Goal: Task Accomplishment & Management: Complete application form

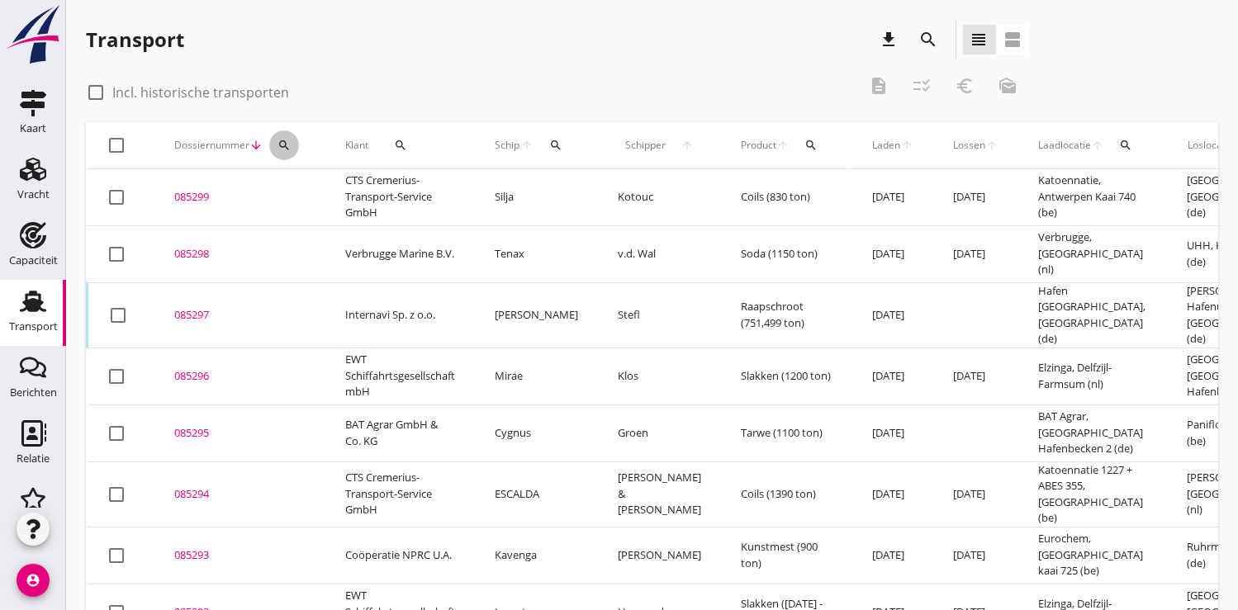
click at [282, 145] on icon "search" at bounding box center [284, 145] width 13 height 13
click at [293, 192] on input "Zoeken op dossiernummer..." at bounding box center [361, 193] width 172 height 26
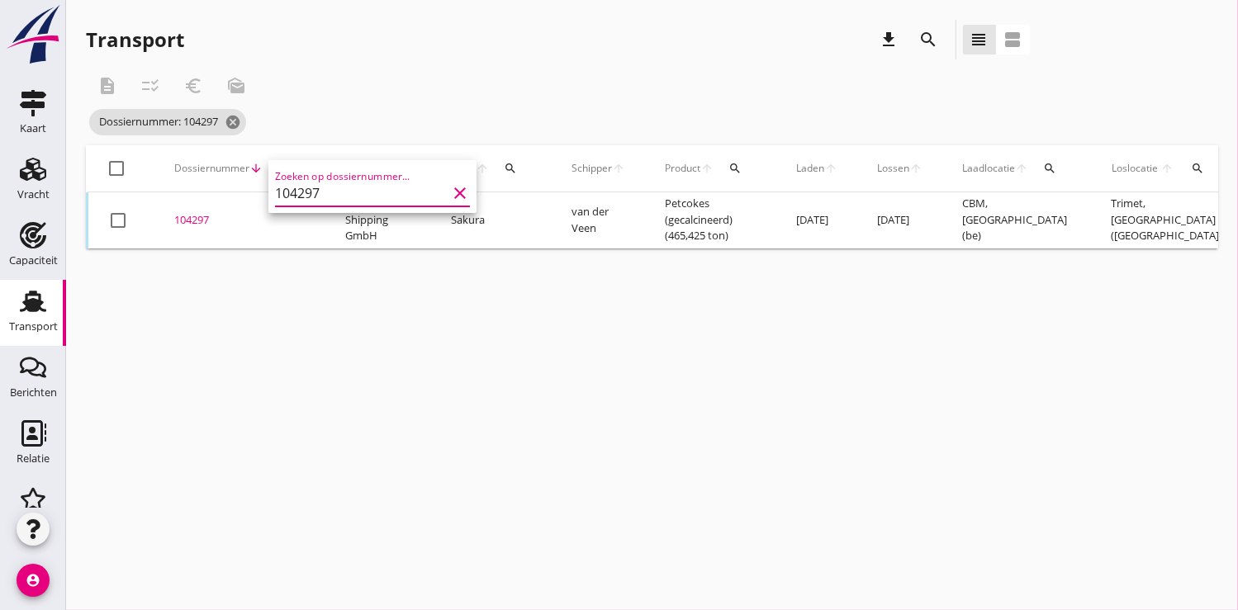
scroll to position [0, 441]
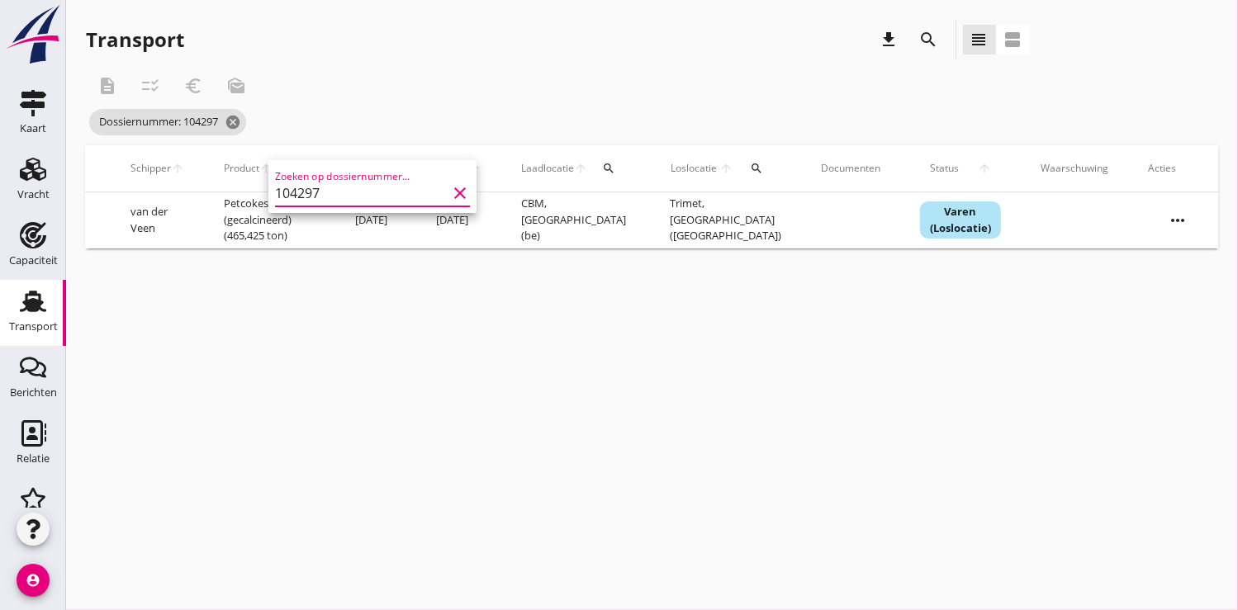
type input "104297"
click at [1166, 225] on icon "more_horiz" at bounding box center [1178, 220] width 46 height 46
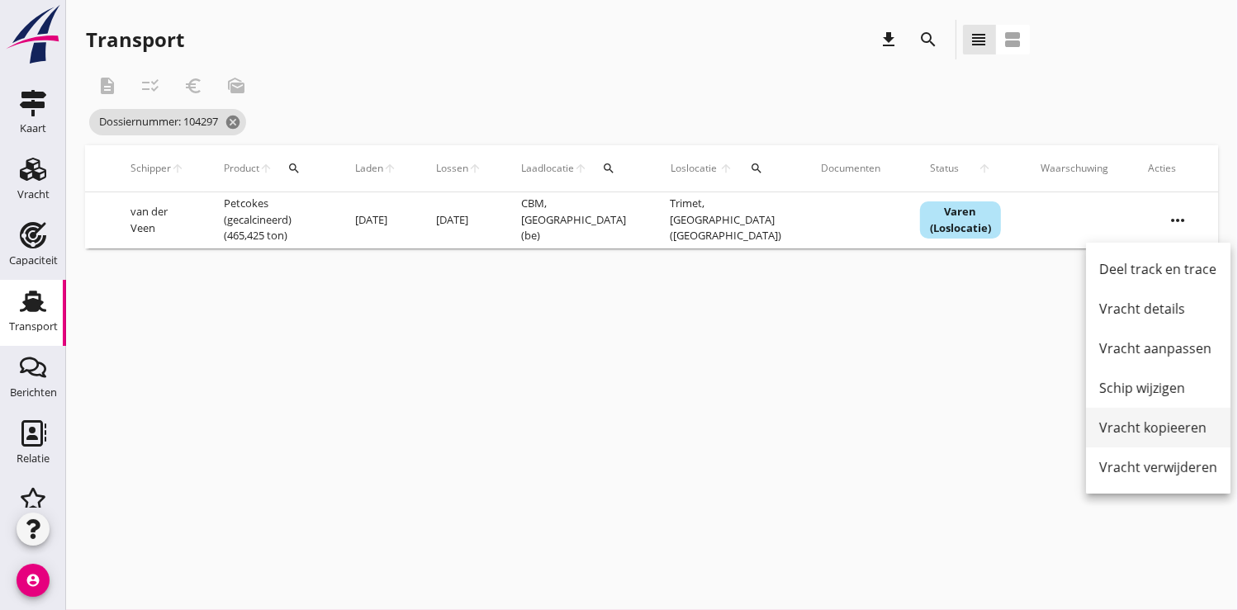
click at [1141, 422] on div "Vracht kopieeren" at bounding box center [1158, 428] width 118 height 20
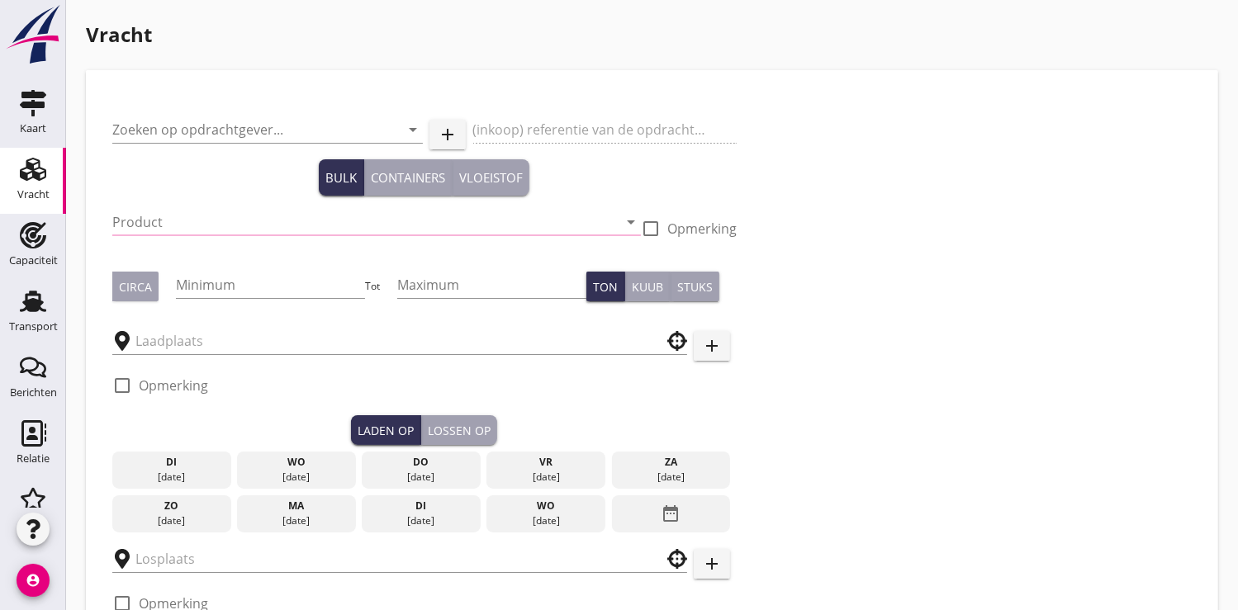
type input "HGK Dry Shipping GmbH"
type input "Petcokes (gecalcineerd) (3491)"
type input "500"
type input "CBM"
type input "Trimet"
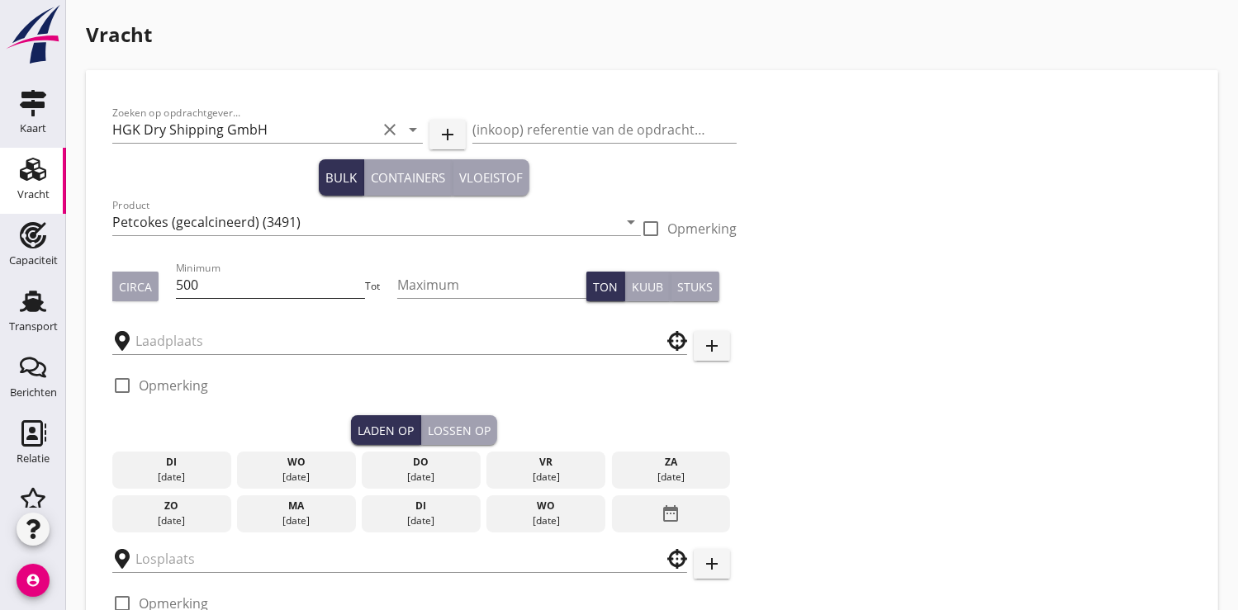
checkbox input "true"
type input "13000"
checkbox input "false"
radio input "false"
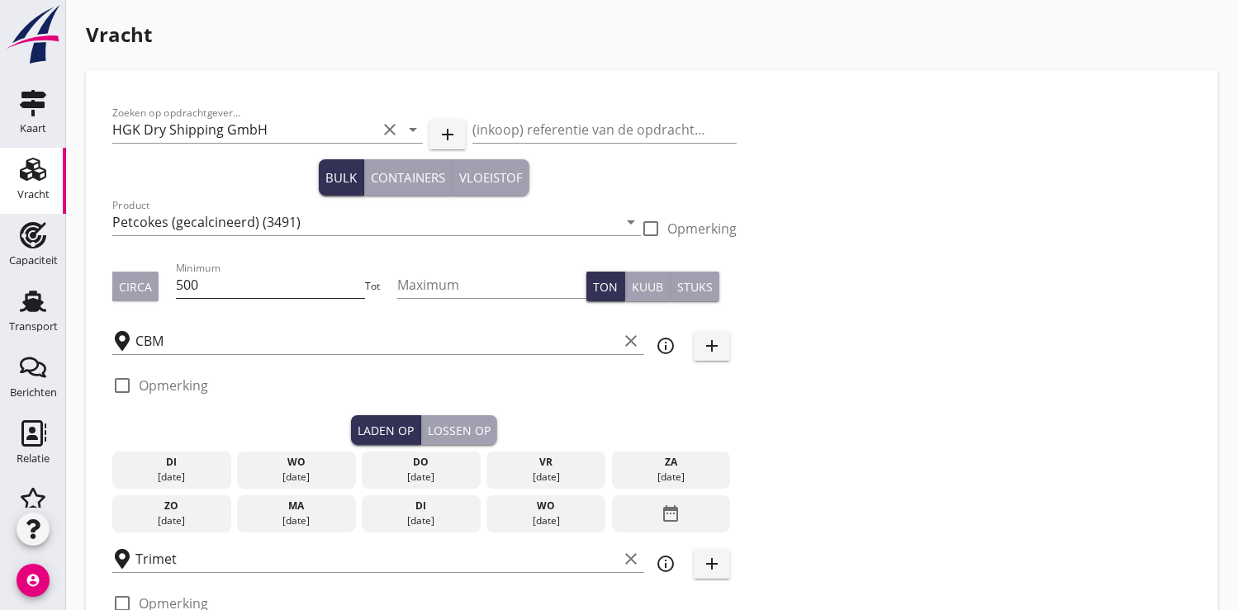
radio input "false"
checkbox input "true"
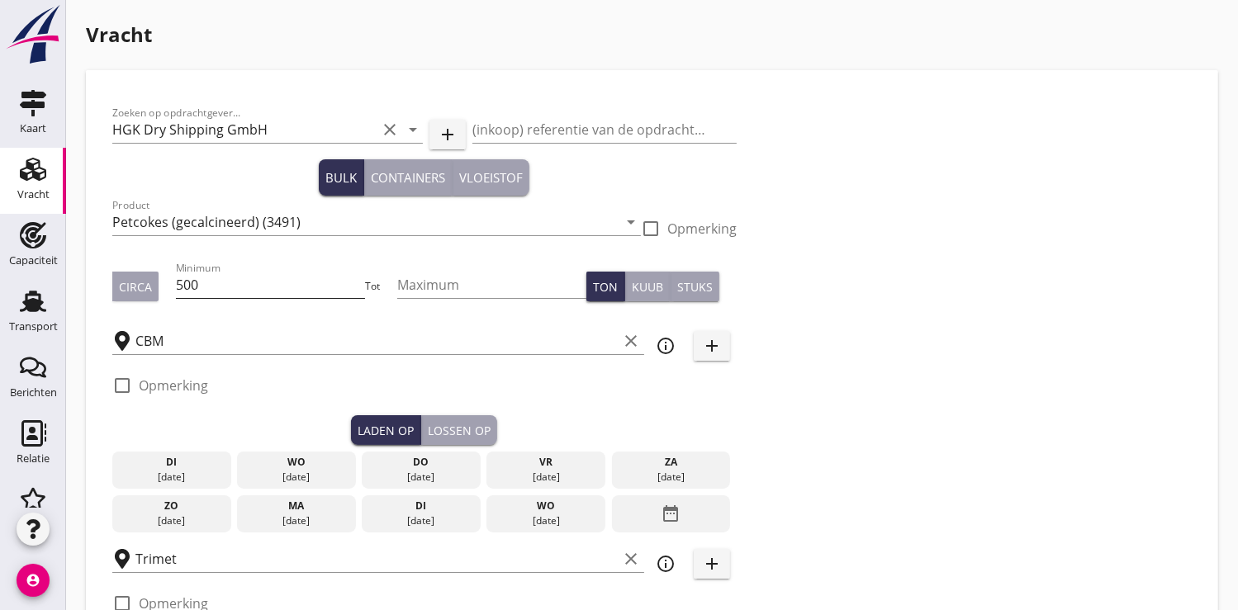
checkbox input "true"
type input "48"
type input "5"
type input "13000"
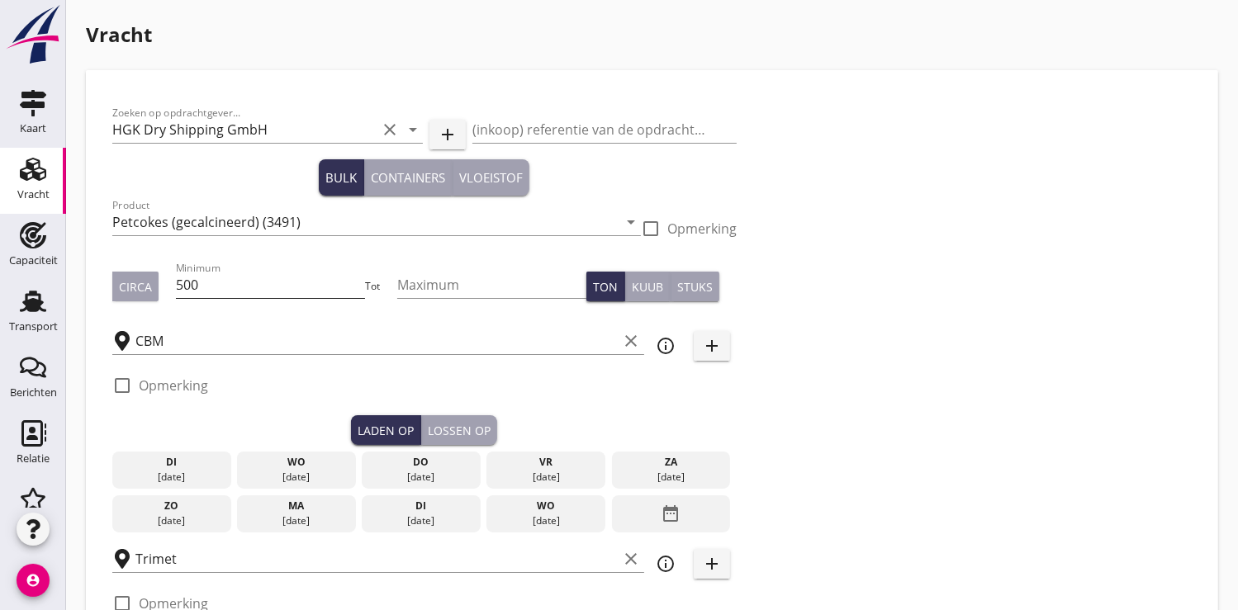
checkbox input "false"
radio input "false"
checkbox input "true"
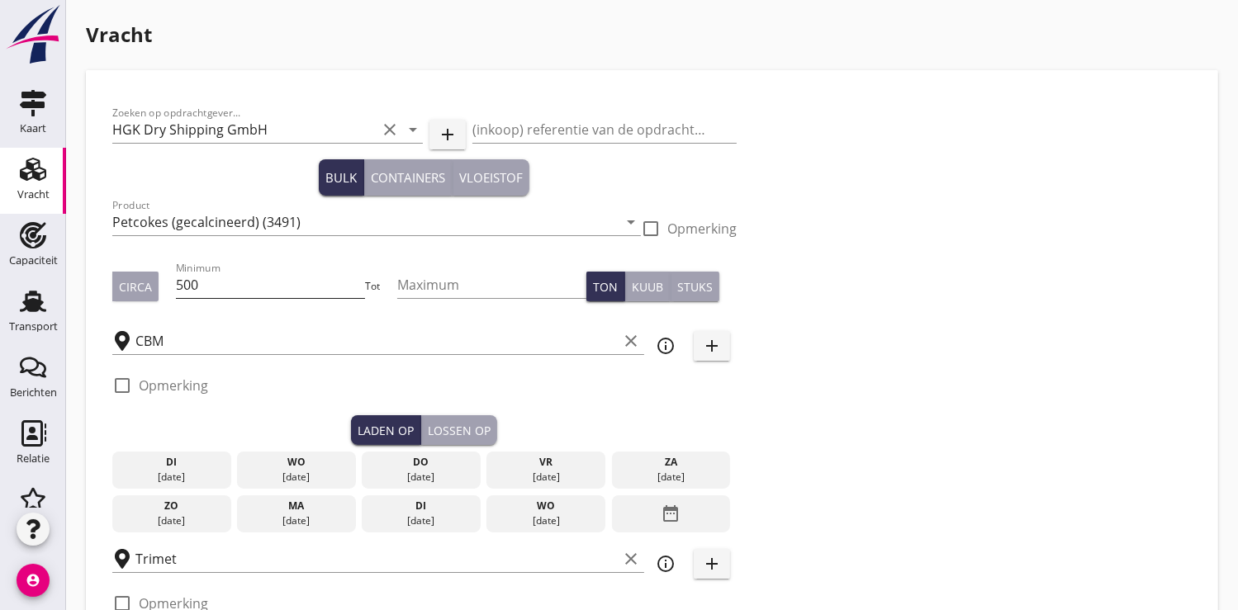
checkbox input "true"
type input "36"
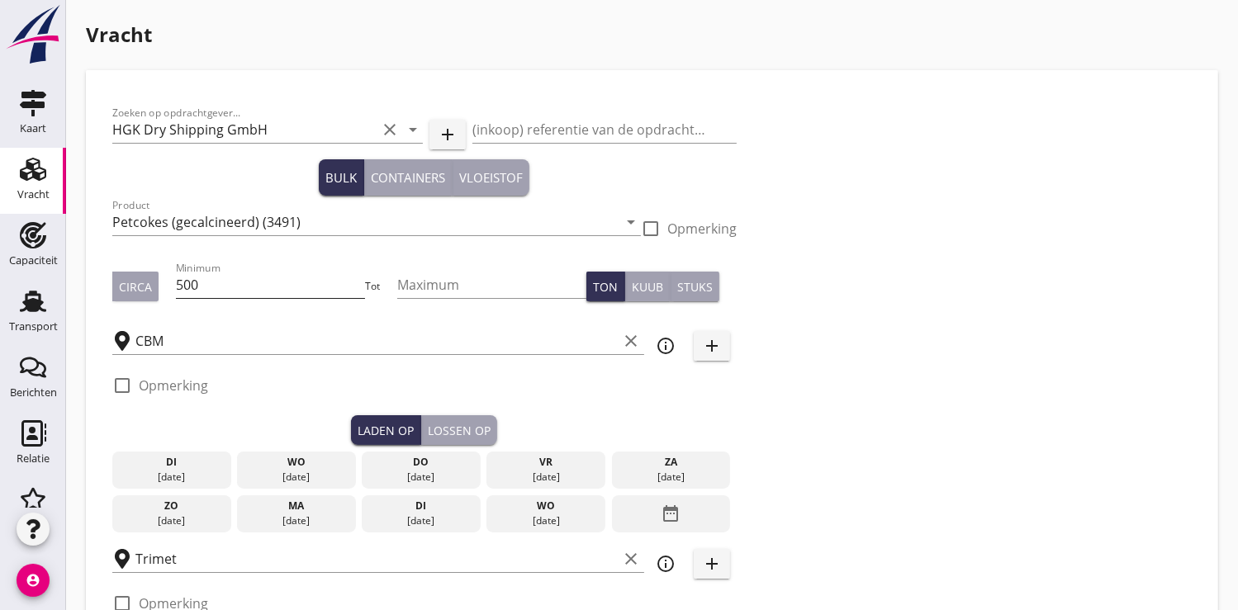
type input "21"
drag, startPoint x: 226, startPoint y: 287, endPoint x: 164, endPoint y: 287, distance: 62.8
click at [164, 287] on div "Circa Minimum 500 Tot Maximum Ton Kuub Stuks" at bounding box center [424, 287] width 624 height 56
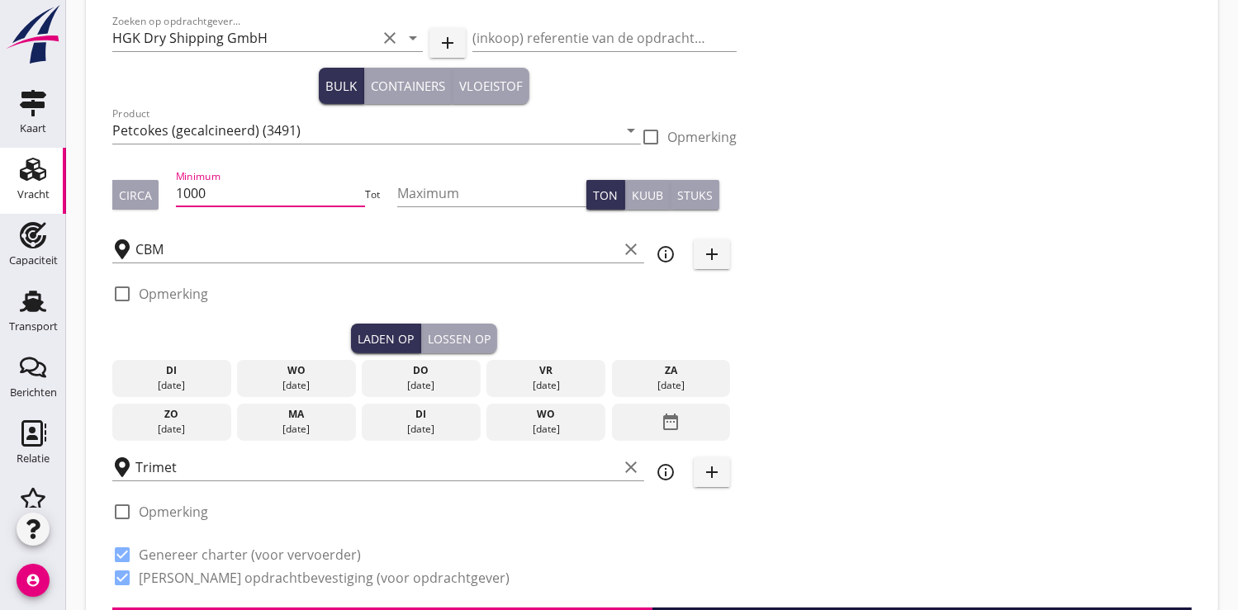
type input "1000"
click at [437, 384] on div "[DATE]" at bounding box center [421, 385] width 111 height 15
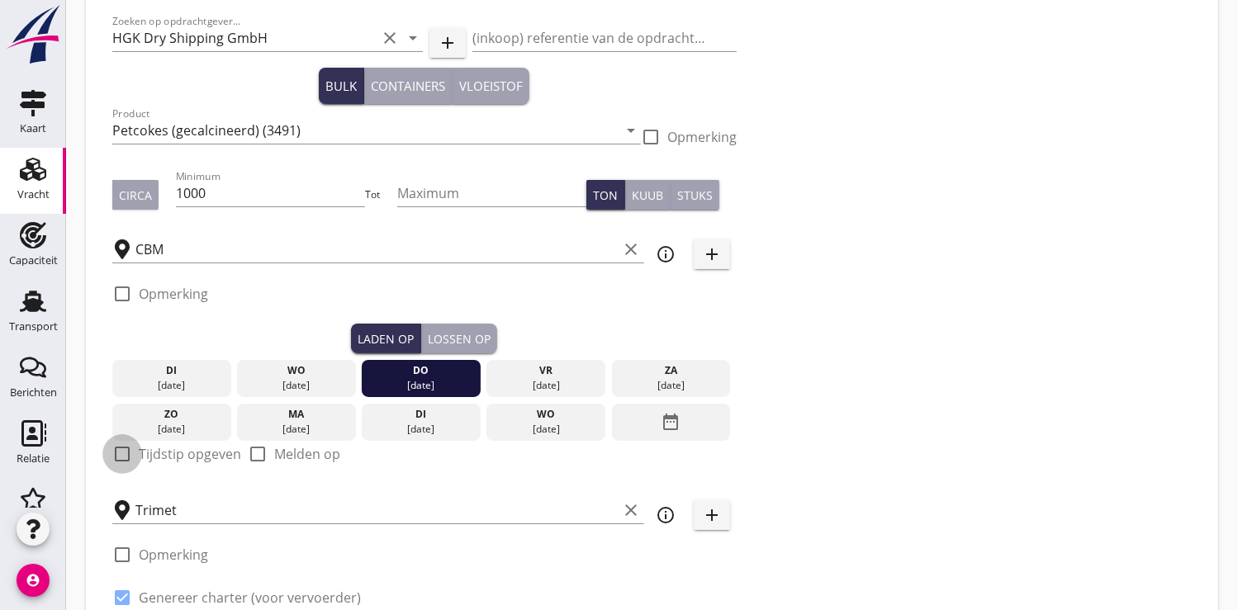
click at [131, 454] on div at bounding box center [122, 454] width 28 height 28
checkbox input "true"
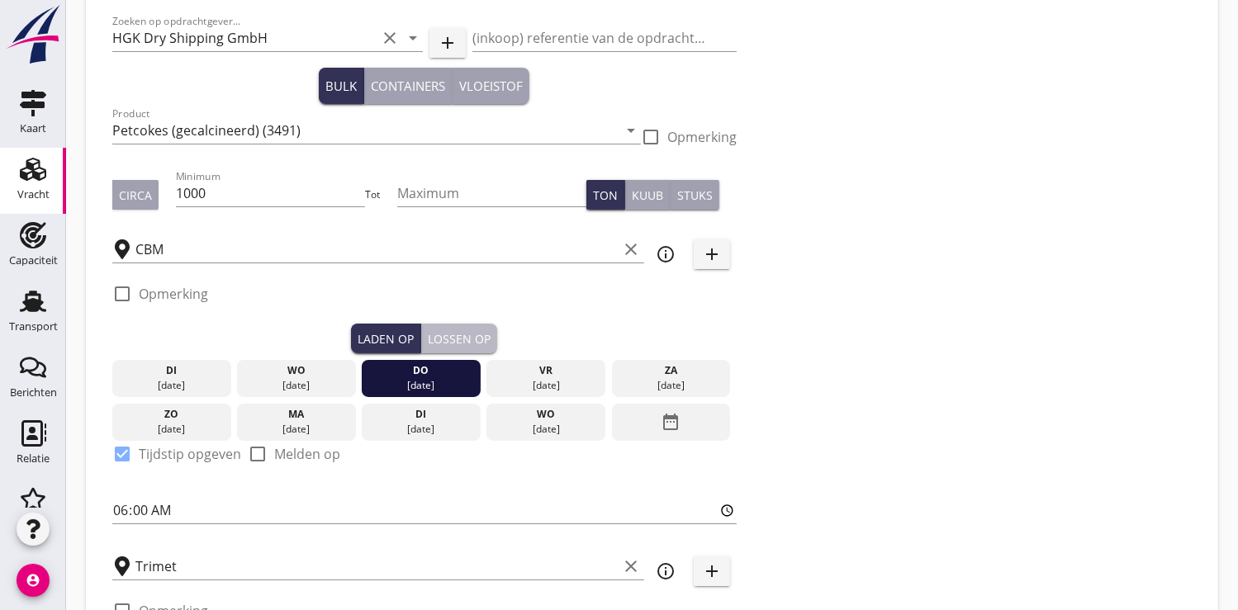
click at [463, 330] on div "Lossen op" at bounding box center [459, 338] width 63 height 17
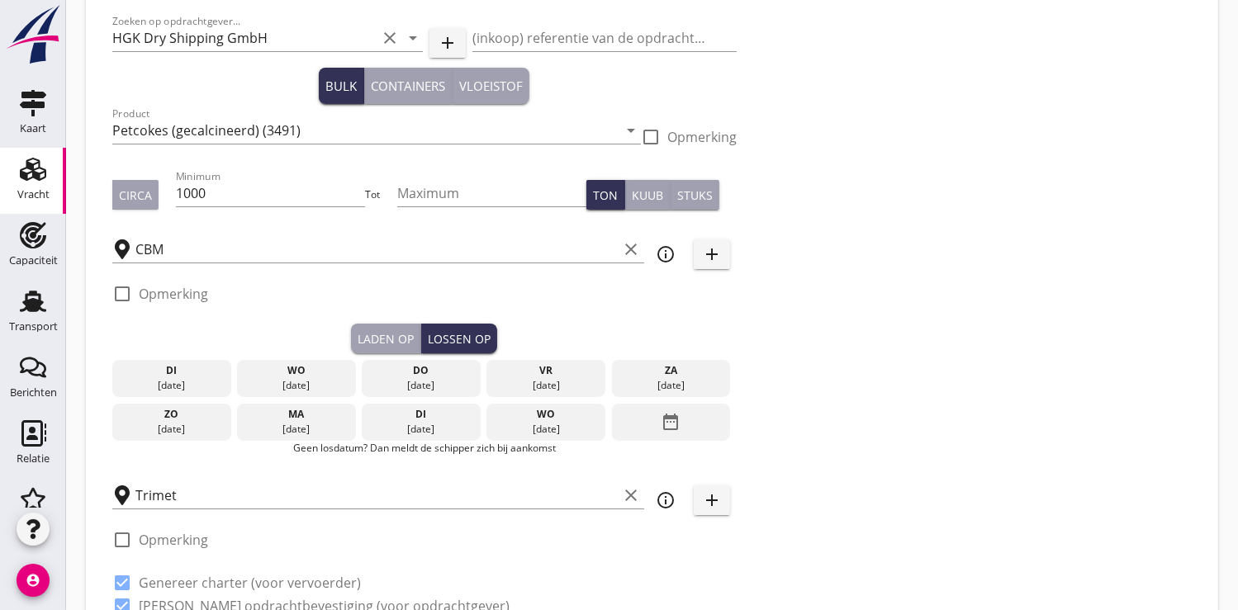
click at [681, 424] on icon "date_range" at bounding box center [671, 422] width 20 height 30
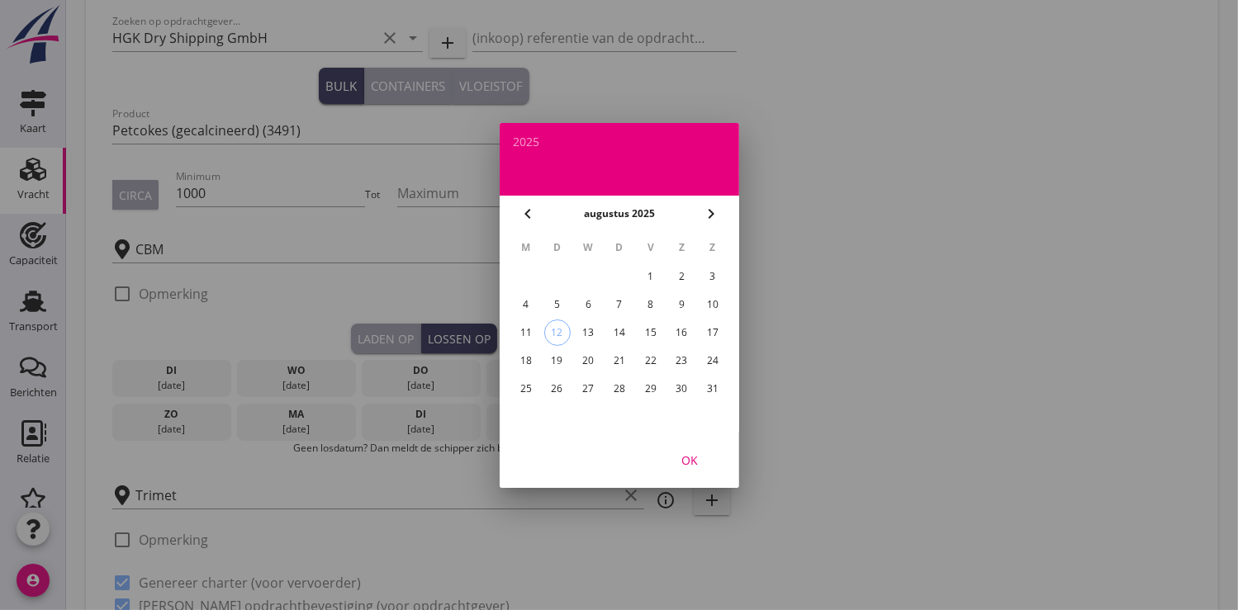
click at [614, 361] on div "21" at bounding box center [618, 361] width 26 height 26
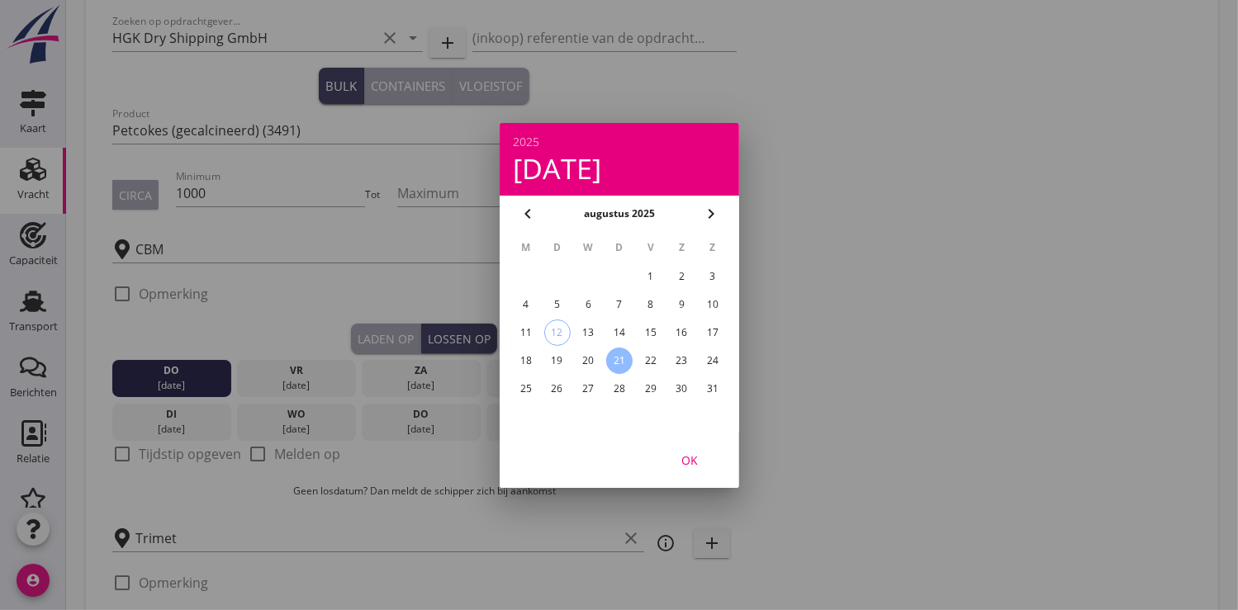
click at [701, 462] on div "OK" at bounding box center [690, 459] width 46 height 17
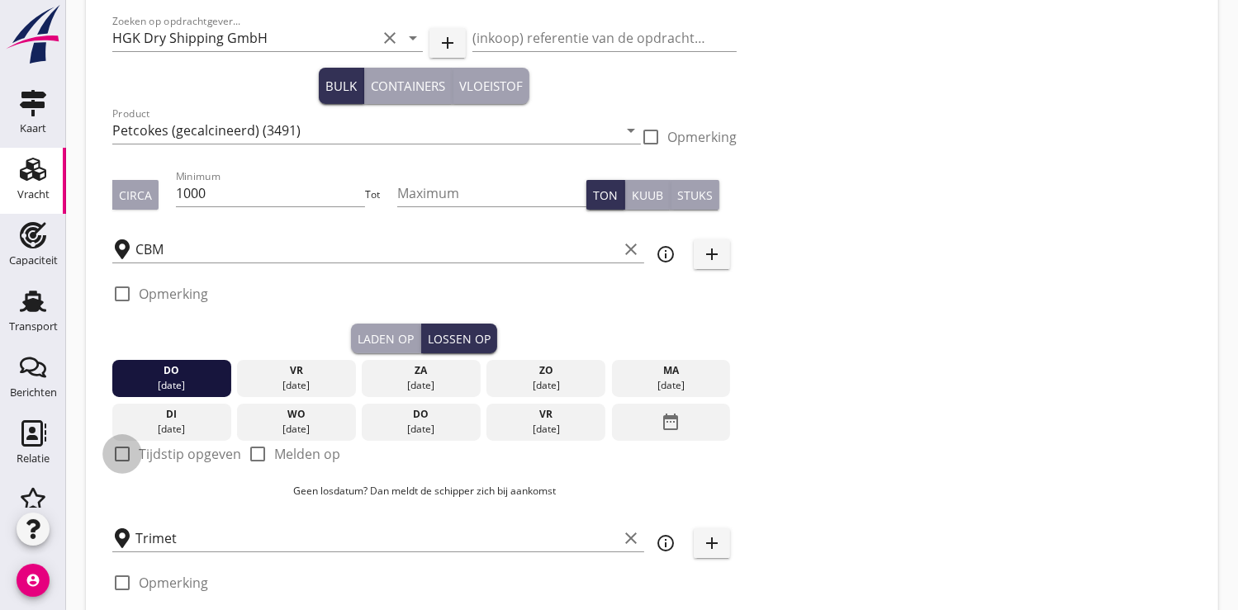
click at [114, 453] on div at bounding box center [122, 454] width 28 height 28
checkbox input "true"
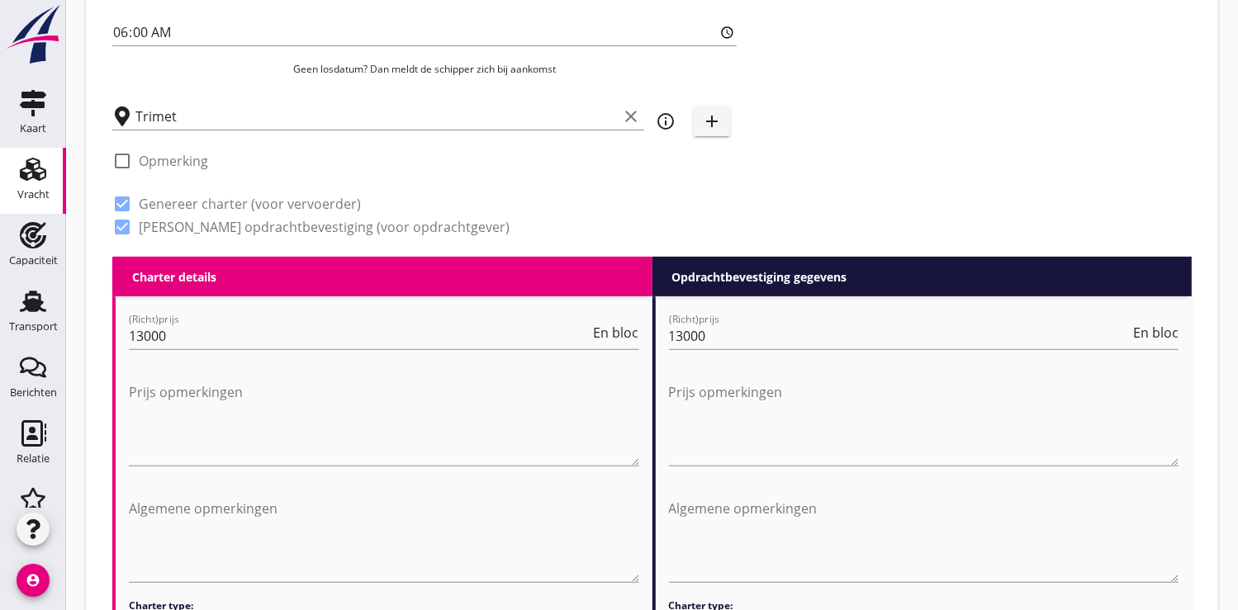
scroll to position [733, 0]
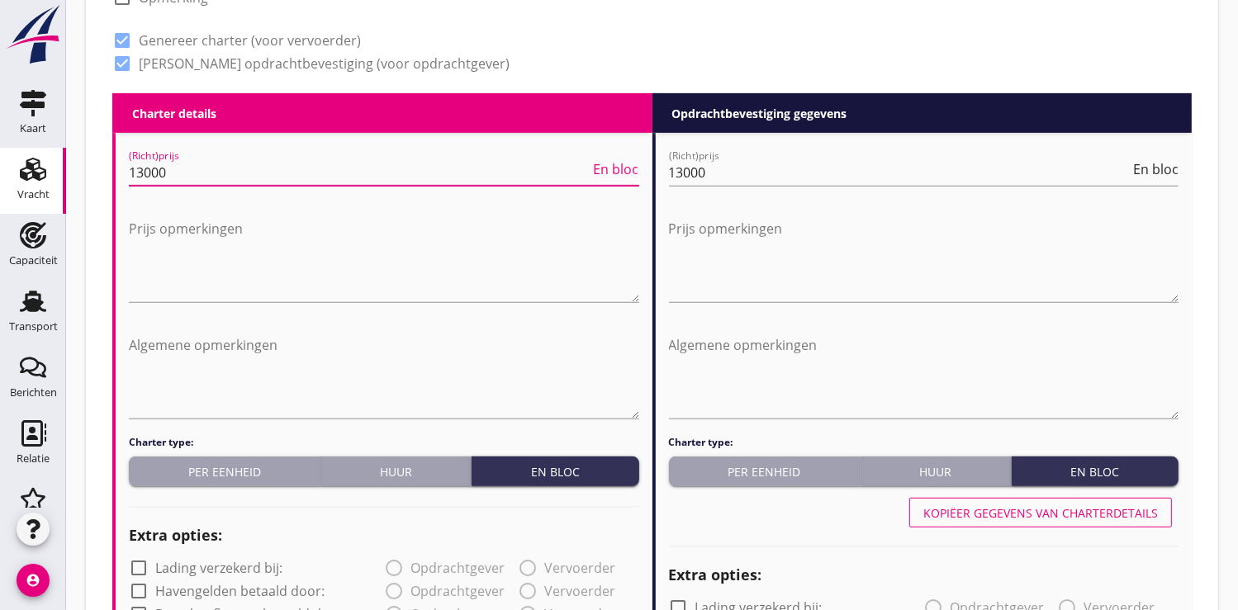
drag, startPoint x: 183, startPoint y: 176, endPoint x: 92, endPoint y: 175, distance: 91.7
click at [92, 175] on div "Zoeken op opdrachtgever... HGK Dry Shipping GmbH clear arrow_drop_down add (ink…" at bounding box center [652, 548] width 1132 height 2423
type input "15.50"
click at [203, 466] on div "Per eenheid" at bounding box center [224, 471] width 178 height 17
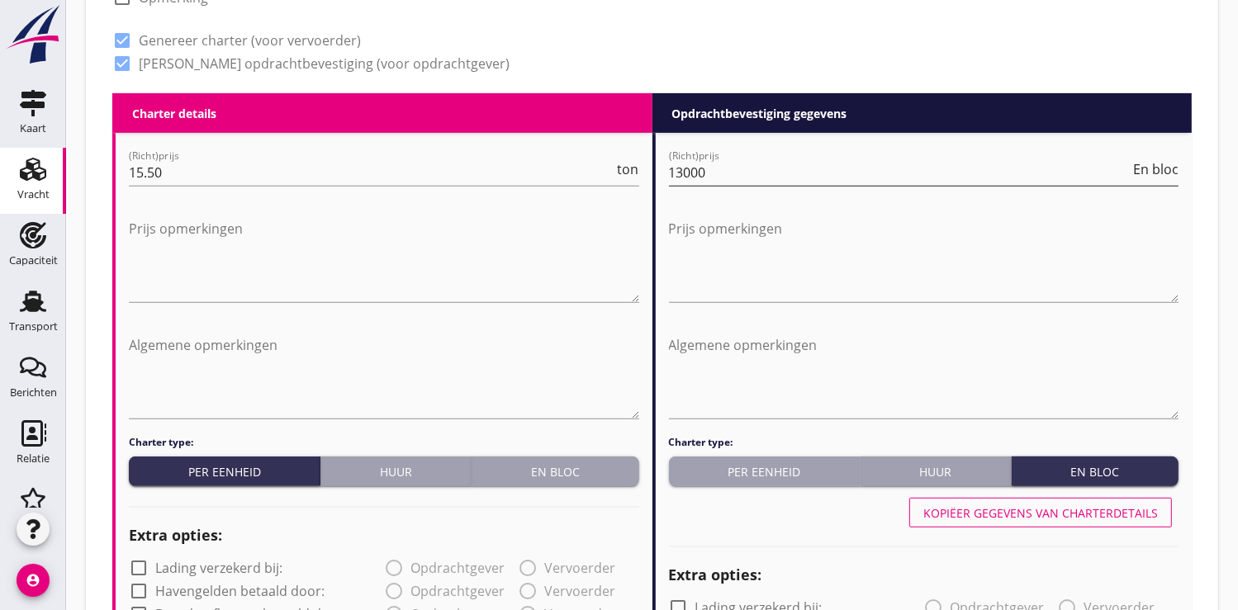
click at [738, 176] on input "13000" at bounding box center [900, 172] width 462 height 26
type input "1"
type input "16.25"
click at [776, 475] on div "Per eenheid" at bounding box center [765, 471] width 178 height 17
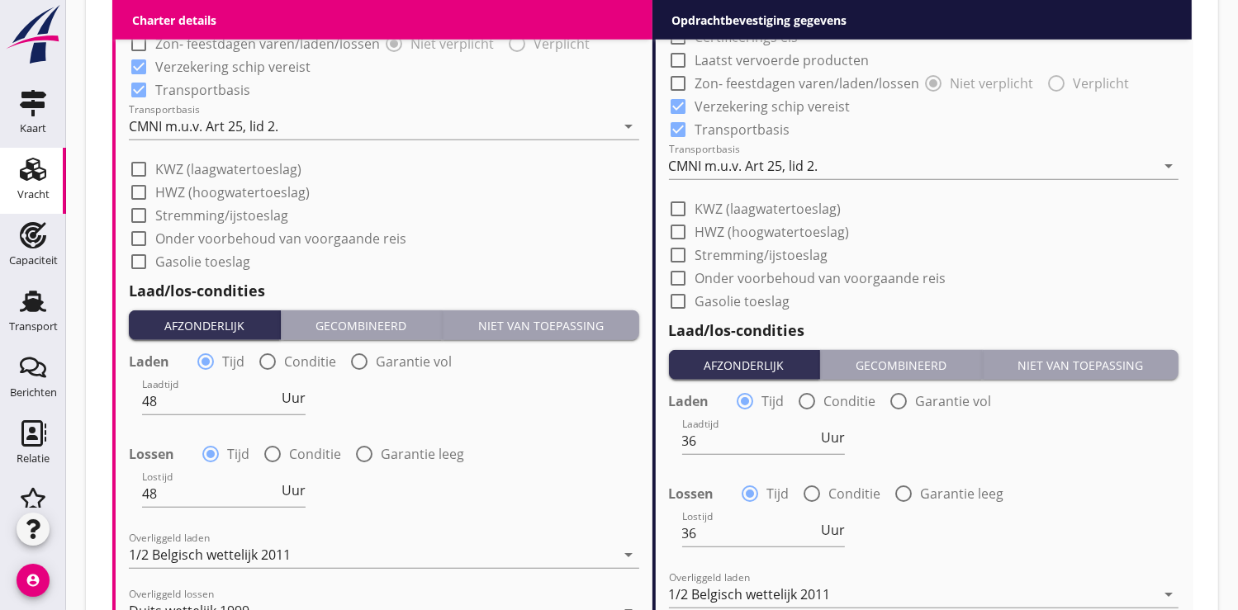
scroll to position [1559, 0]
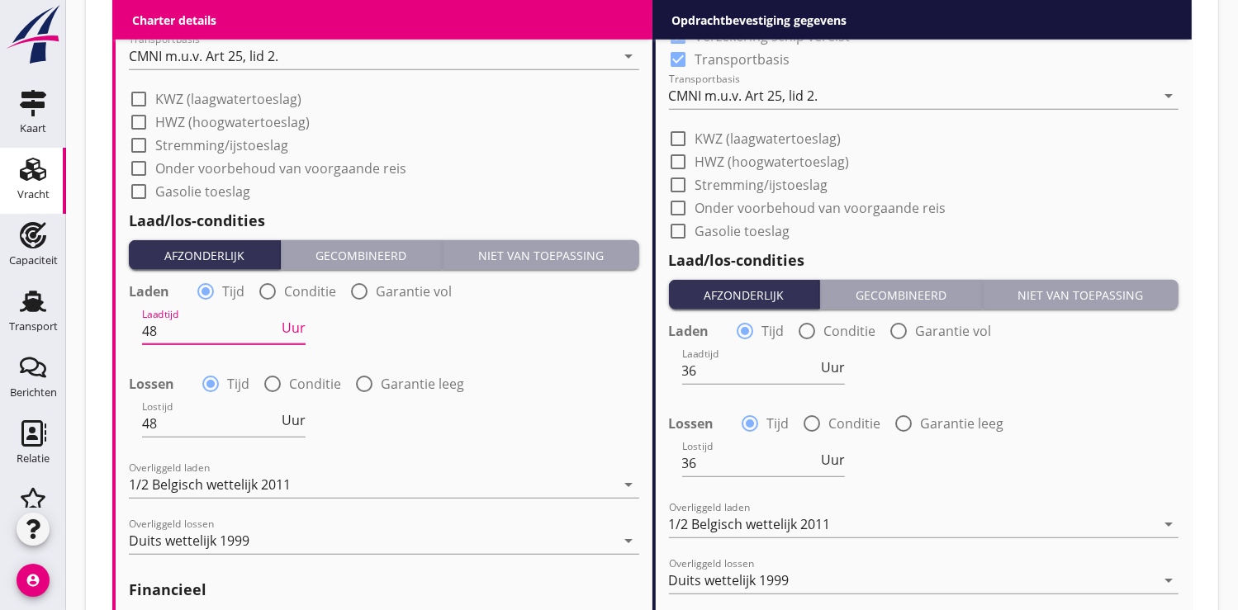
drag, startPoint x: 182, startPoint y: 324, endPoint x: 135, endPoint y: 330, distance: 47.5
click at [135, 330] on div "Laadtijd 48 Uur" at bounding box center [384, 332] width 514 height 59
click at [302, 328] on span "Uur" at bounding box center [294, 327] width 24 height 13
type input "2"
click at [193, 425] on input "48" at bounding box center [210, 424] width 136 height 26
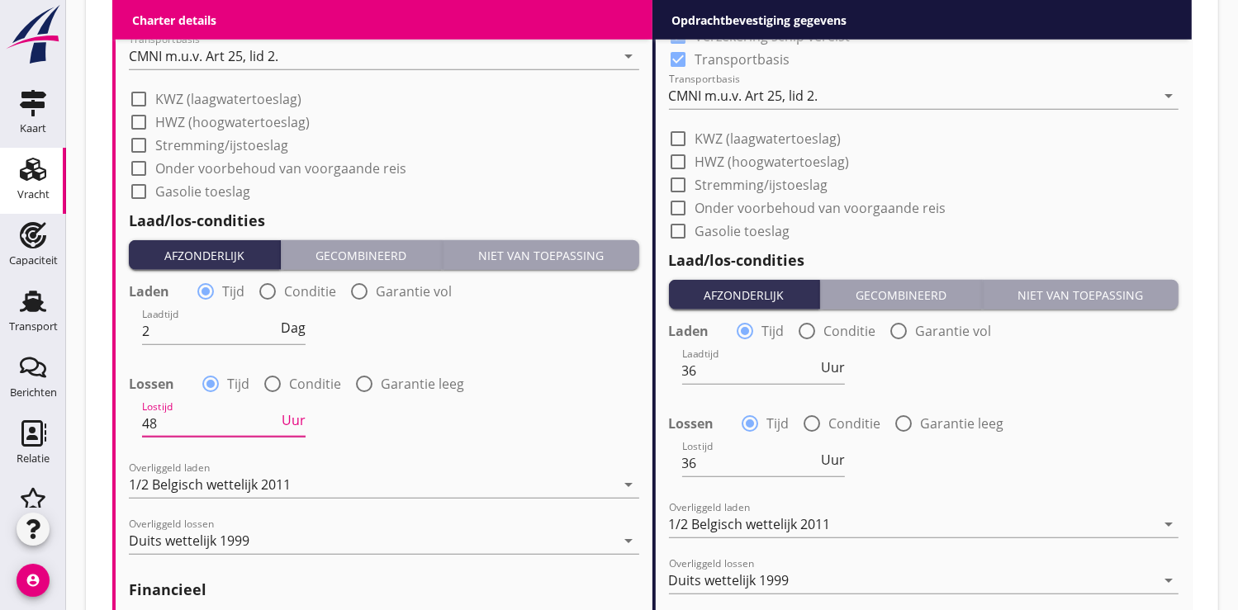
type input "4"
click at [290, 420] on span "Uur" at bounding box center [294, 420] width 24 height 13
type input "2"
drag, startPoint x: 721, startPoint y: 375, endPoint x: 653, endPoint y: 379, distance: 67.9
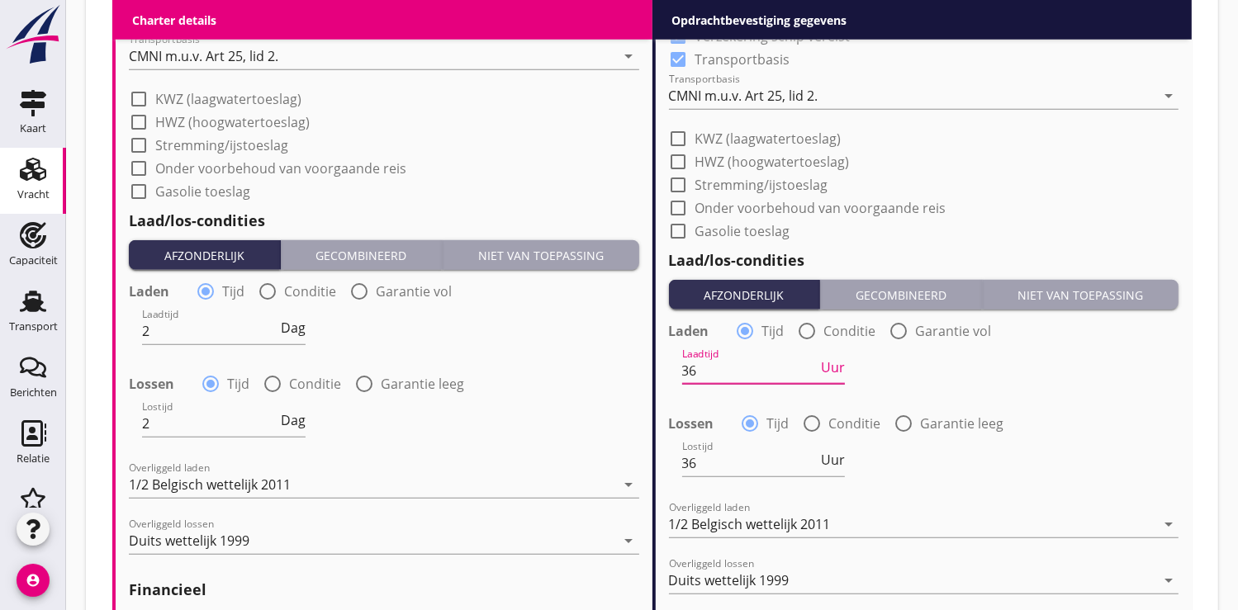
click at [653, 379] on div "(Richt)prijs 16.25 ton Prijs opmerkingen Algemene opmerkingen Charter type: Per…" at bounding box center [923, 101] width 540 height 1588
type input "24"
drag, startPoint x: 717, startPoint y: 464, endPoint x: 665, endPoint y: 474, distance: 53.0
click at [665, 474] on div "(Richt)prijs 16.25 ton Prijs opmerkingen Algemene opmerkingen Charter type: Per…" at bounding box center [924, 101] width 537 height 1588
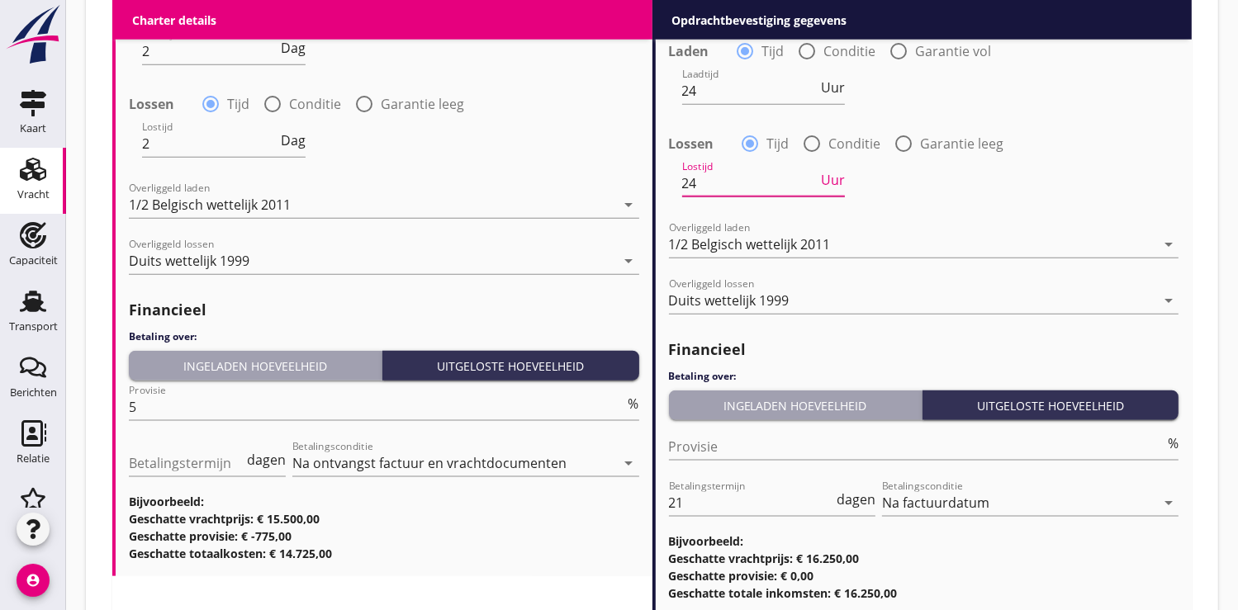
scroll to position [1927, 0]
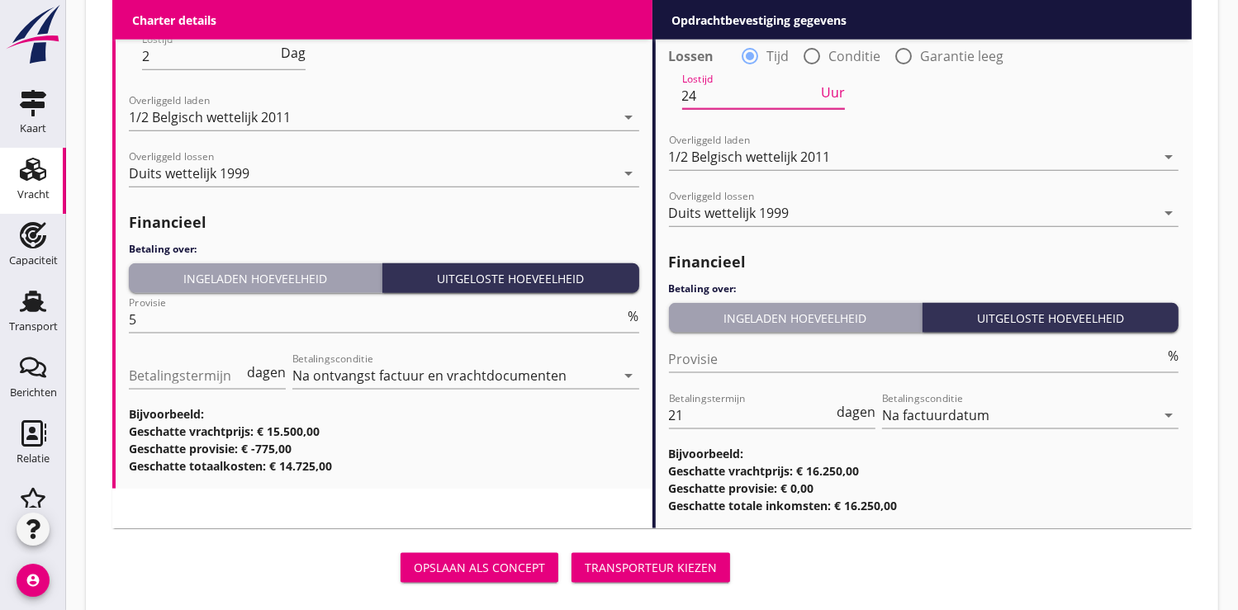
type input "24"
click at [268, 281] on div "Ingeladen hoeveelheid" at bounding box center [255, 278] width 240 height 17
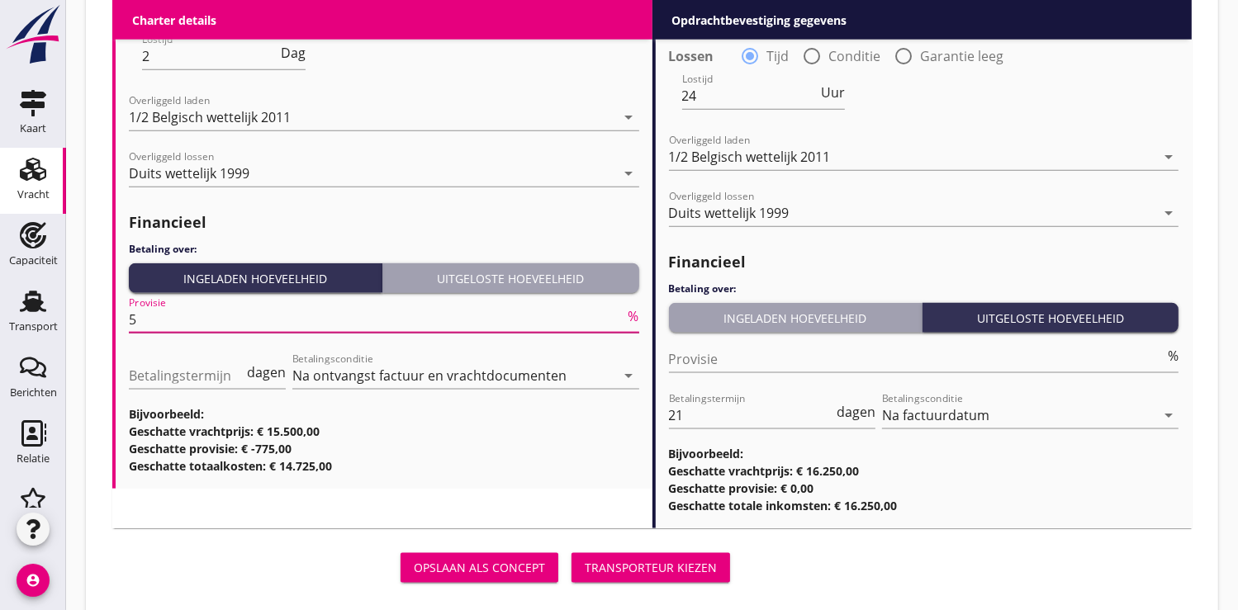
click at [165, 323] on input "5" at bounding box center [377, 319] width 496 height 26
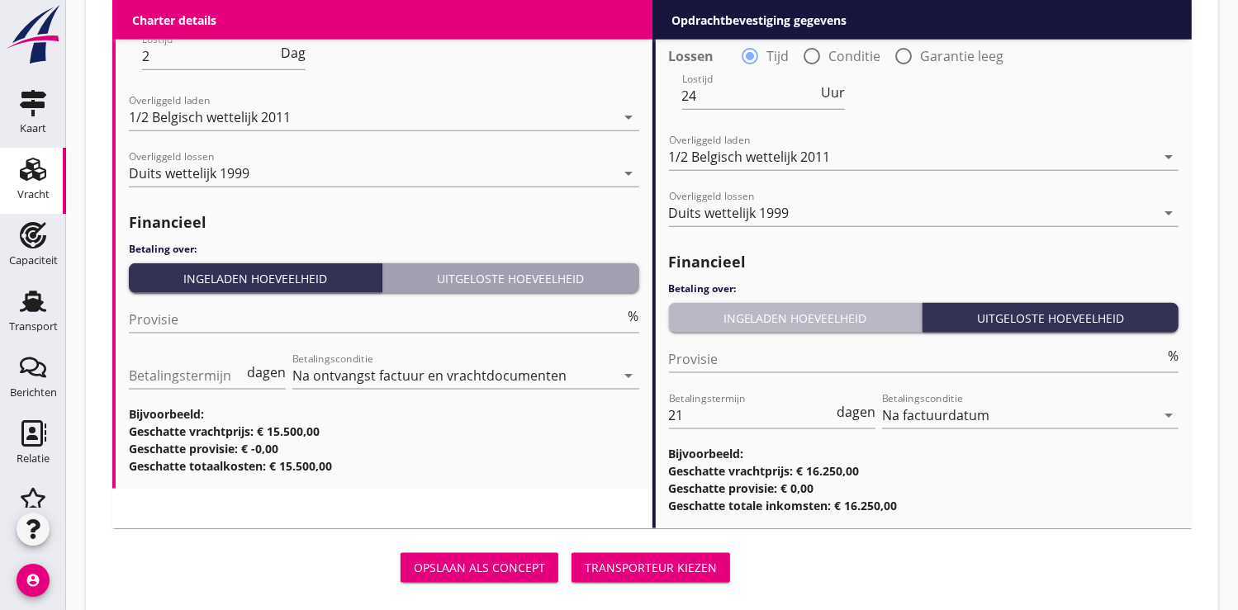
click at [700, 311] on div "Ingeladen hoeveelheid" at bounding box center [796, 318] width 240 height 17
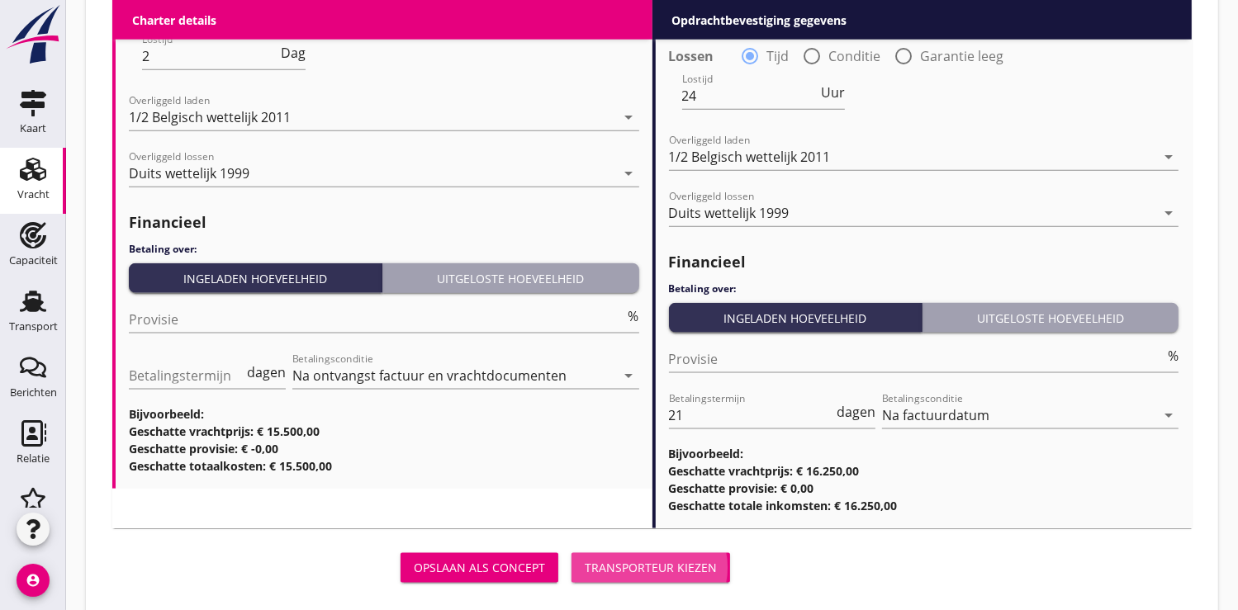
click at [692, 563] on div "Transporteur kiezen" at bounding box center [651, 567] width 132 height 17
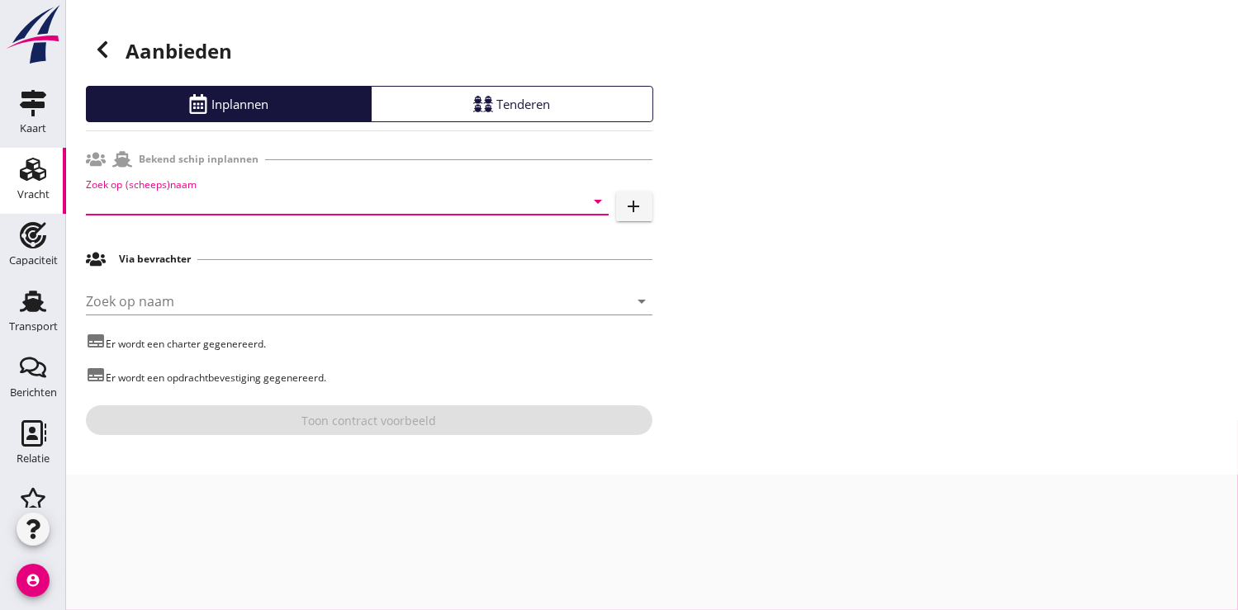
click at [187, 205] on input "Zoek op (scheeps)naam" at bounding box center [324, 201] width 477 height 26
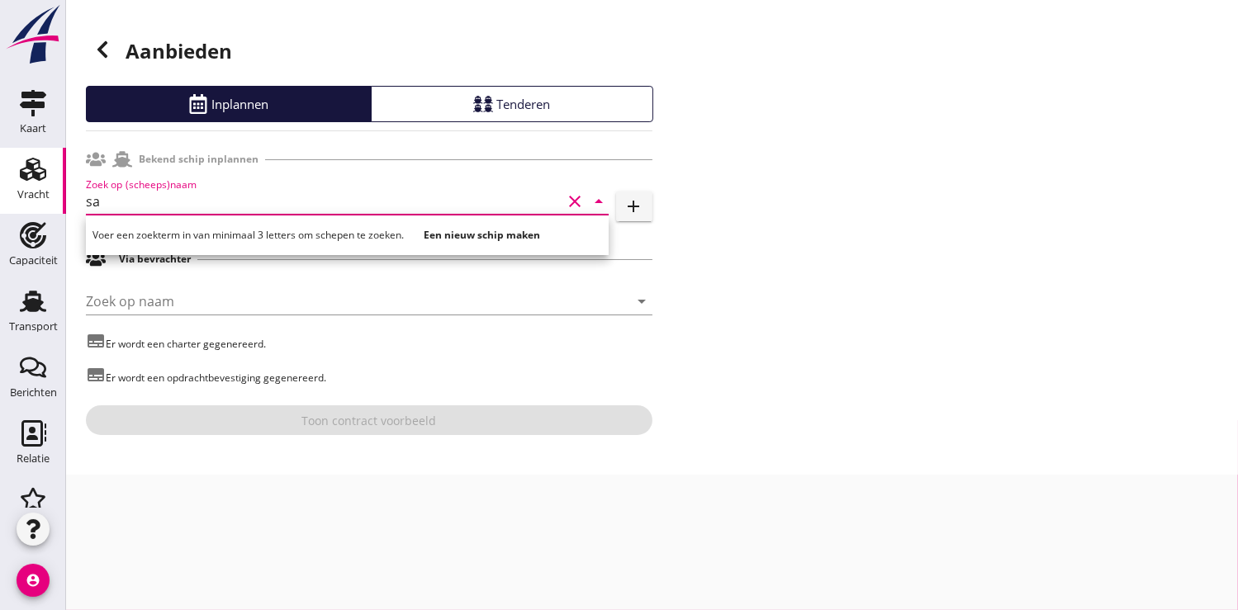
type input "s"
click at [631, 198] on icon "add" at bounding box center [634, 207] width 20 height 20
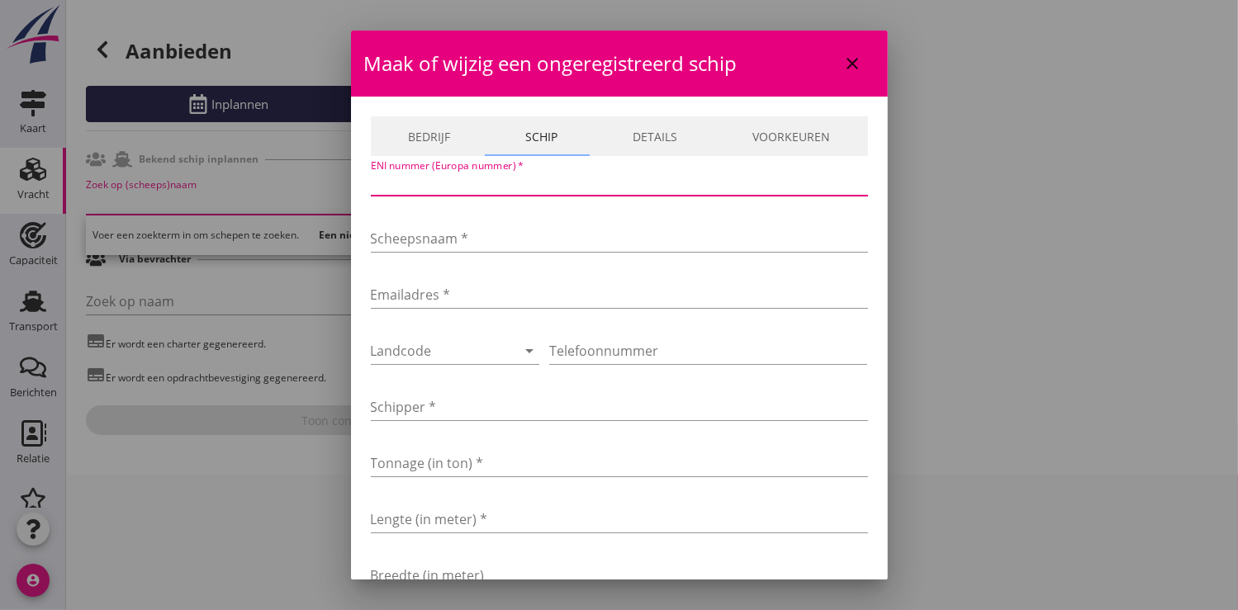
click at [393, 178] on input "ENI nummer (Europa nummer) *" at bounding box center [619, 182] width 497 height 26
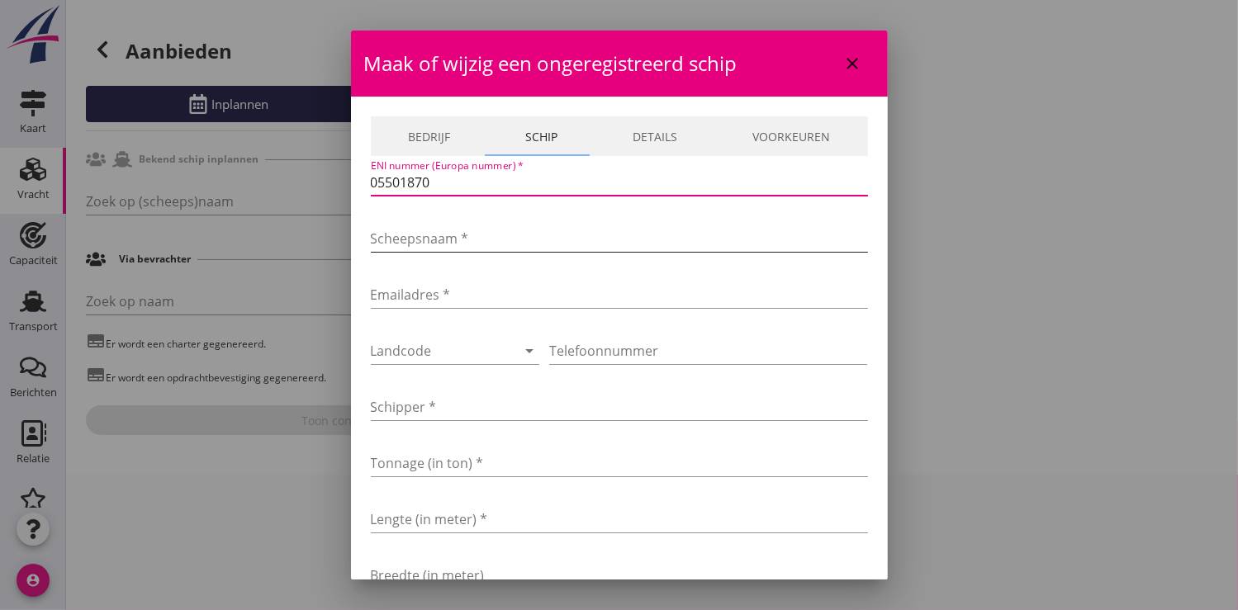
type input "05501870"
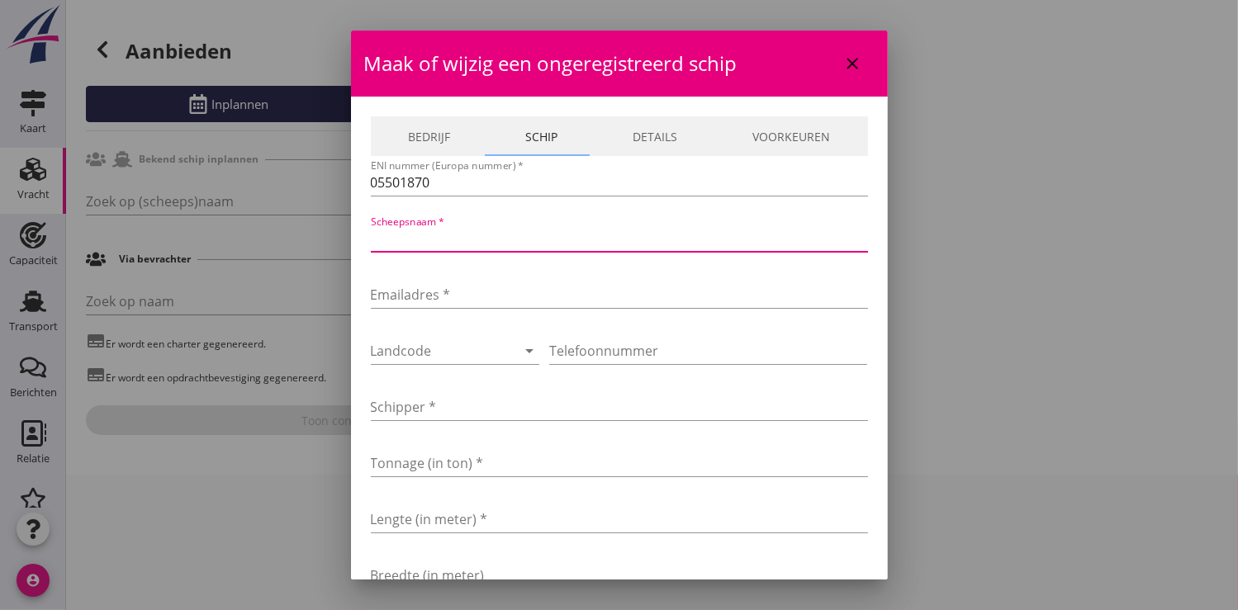
click at [403, 239] on input "Scheepsnaam *" at bounding box center [619, 238] width 497 height 26
type input "Sachsenhagen"
click at [413, 288] on input "Emailadres *" at bounding box center [619, 295] width 497 height 26
click at [378, 296] on input "Emailadres *" at bounding box center [619, 295] width 497 height 26
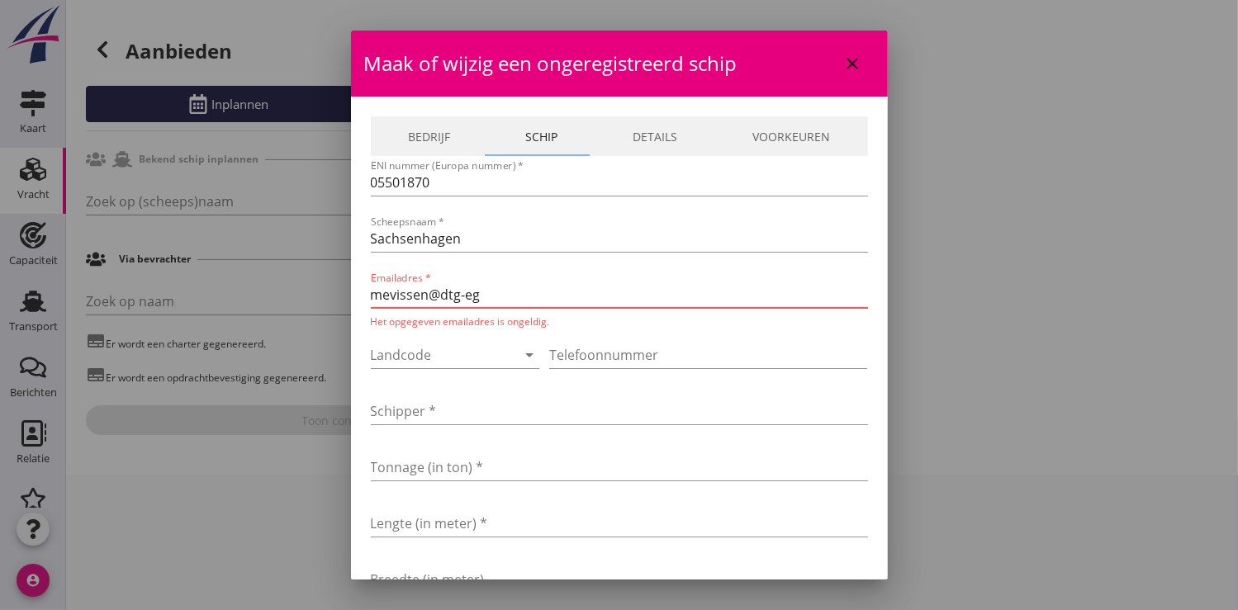
type input "[EMAIL_ADDRESS][DOMAIN_NAME]"
click at [402, 350] on div at bounding box center [432, 351] width 123 height 26
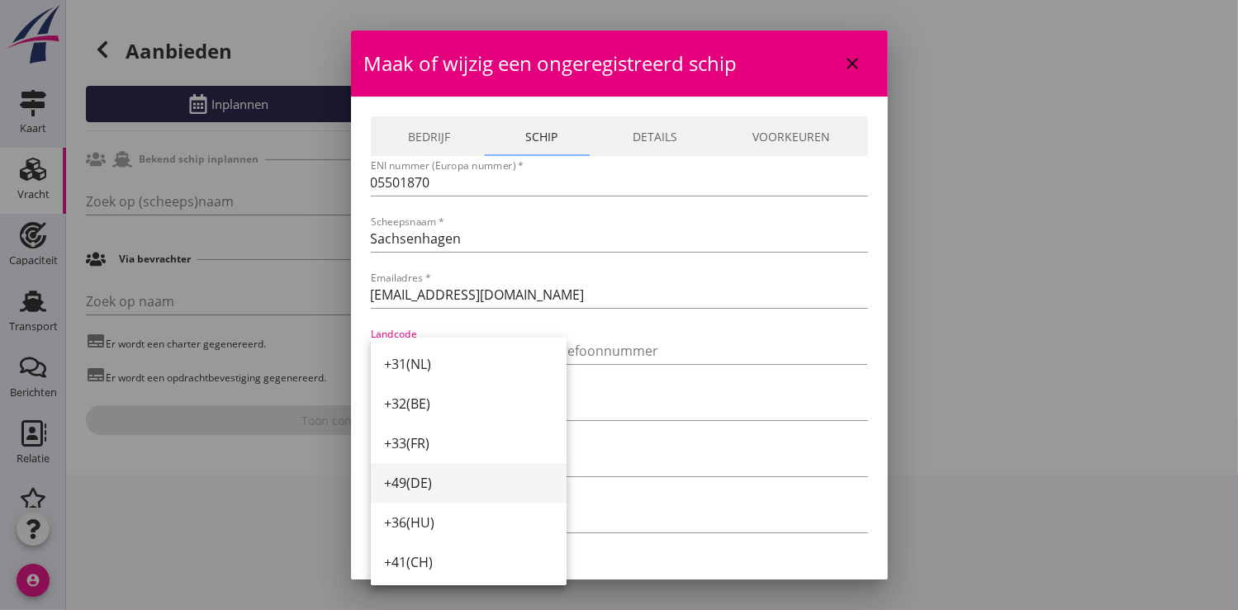
drag, startPoint x: 407, startPoint y: 483, endPoint x: 528, endPoint y: 403, distance: 144.8
click at [411, 479] on div "+49(DE)" at bounding box center [468, 483] width 169 height 20
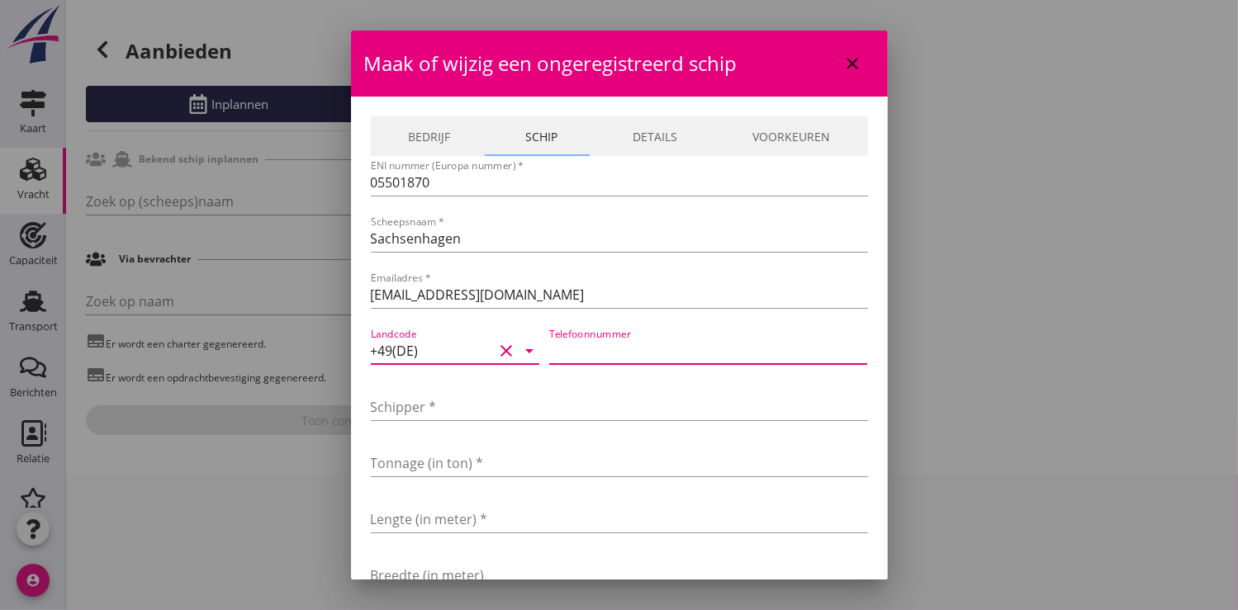
click at [585, 347] on input "Telefoonnummer" at bounding box center [708, 351] width 318 height 26
type input "15205412980"
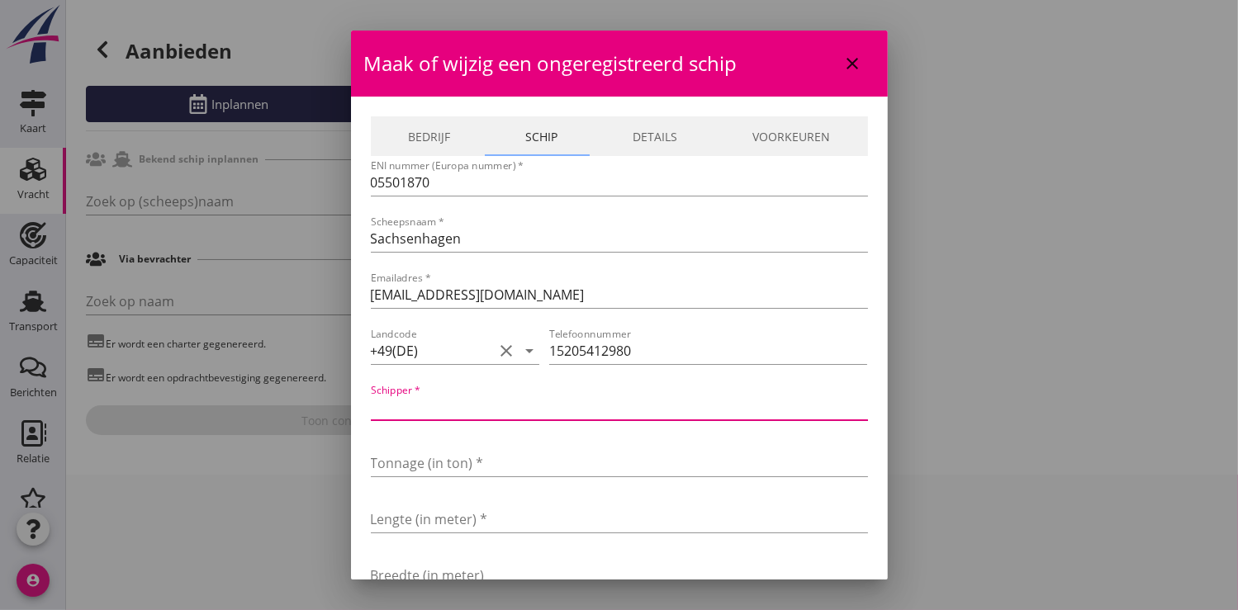
click at [437, 411] on input "Schipper *" at bounding box center [619, 407] width 497 height 26
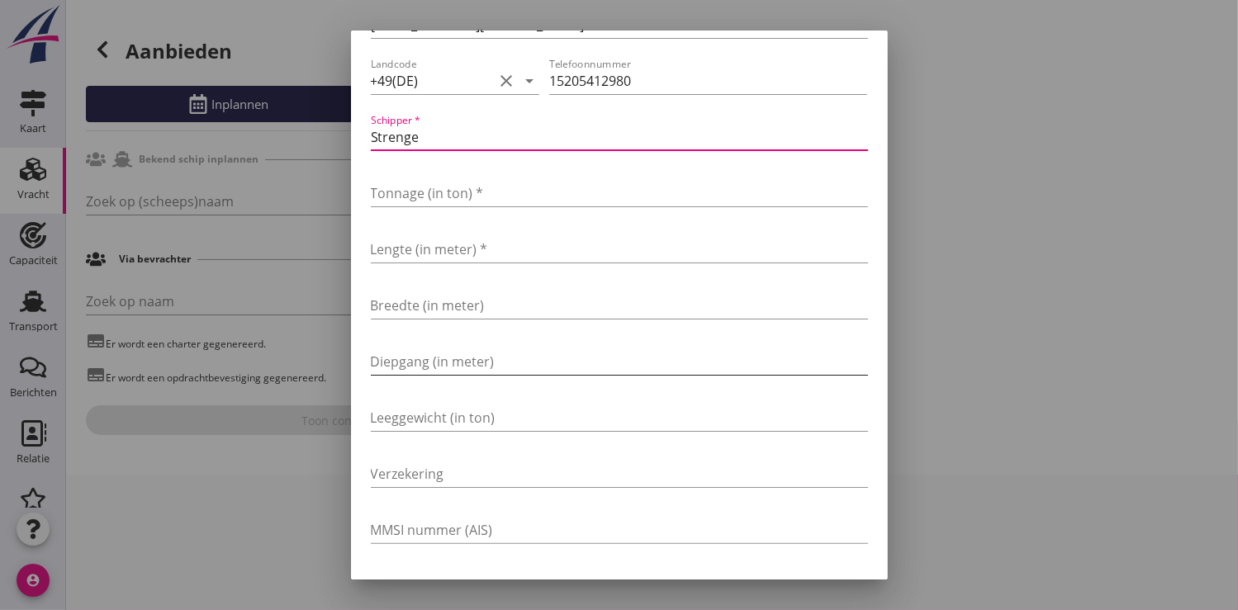
scroll to position [275, 0]
type input "Strenge"
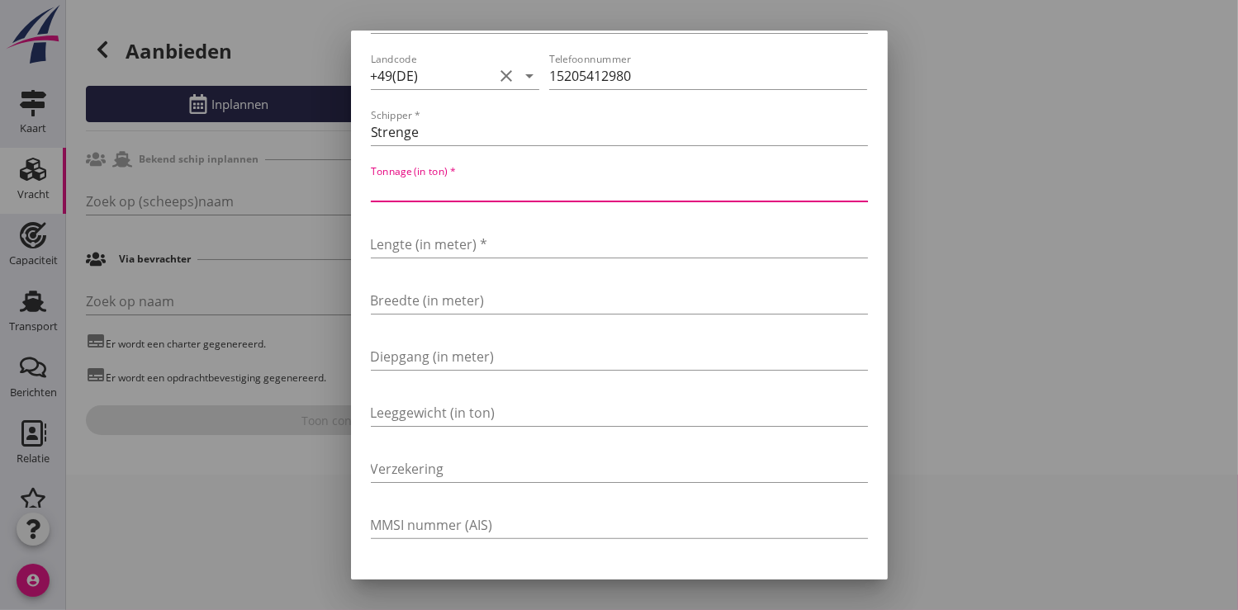
click at [430, 185] on input "Tonnage (in ton) *" at bounding box center [619, 188] width 497 height 26
type input "1071.000"
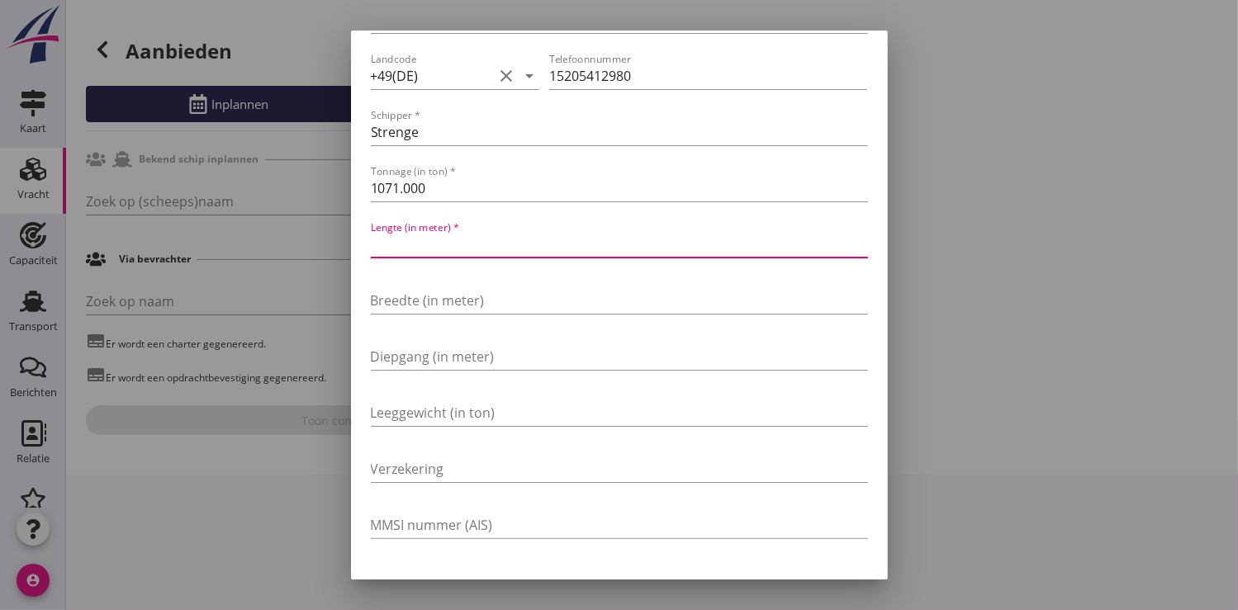
click at [449, 252] on input "Lengte (in meter) *" at bounding box center [619, 244] width 497 height 26
type input "80.00"
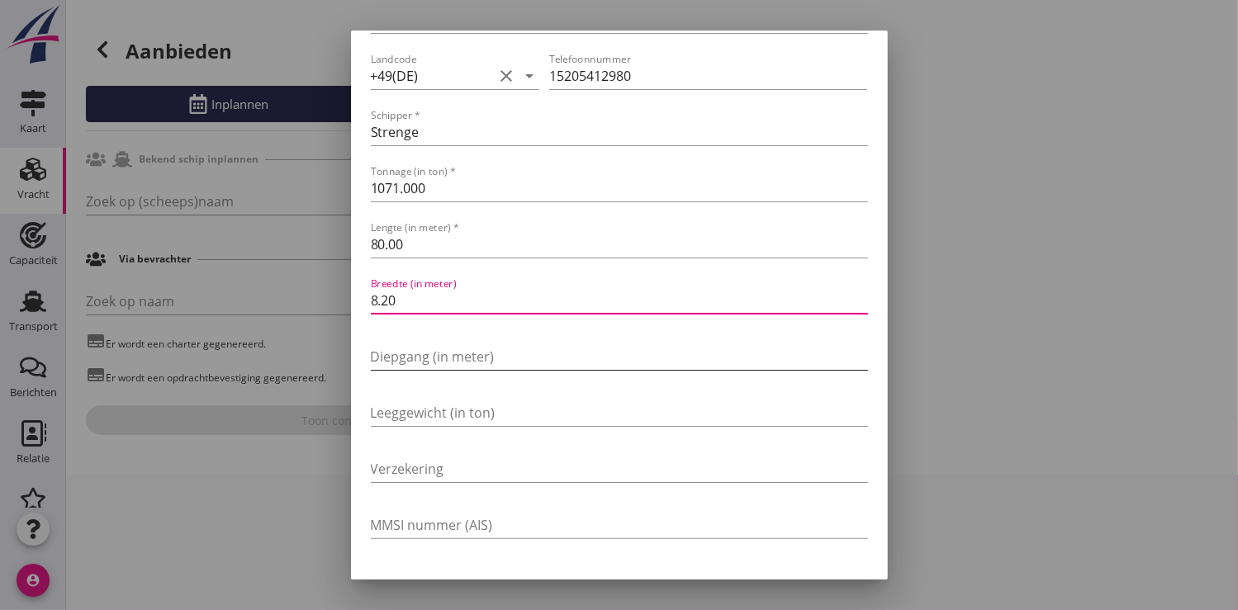
type input "8.20"
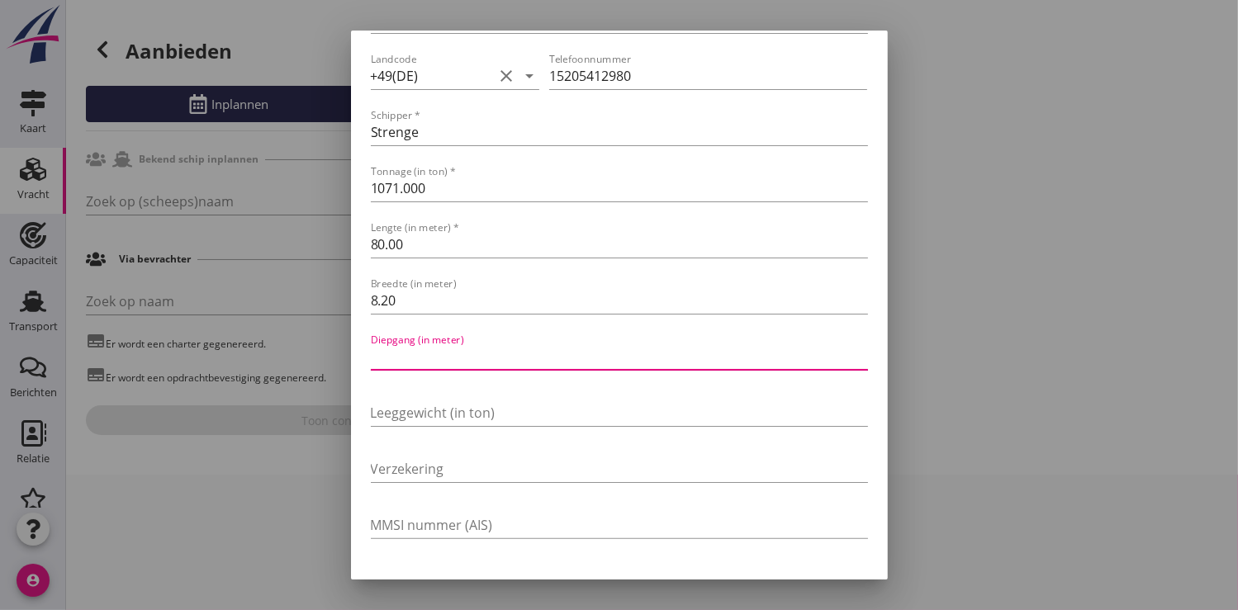
click at [433, 358] on input "Diepgang (in meter)" at bounding box center [619, 357] width 497 height 26
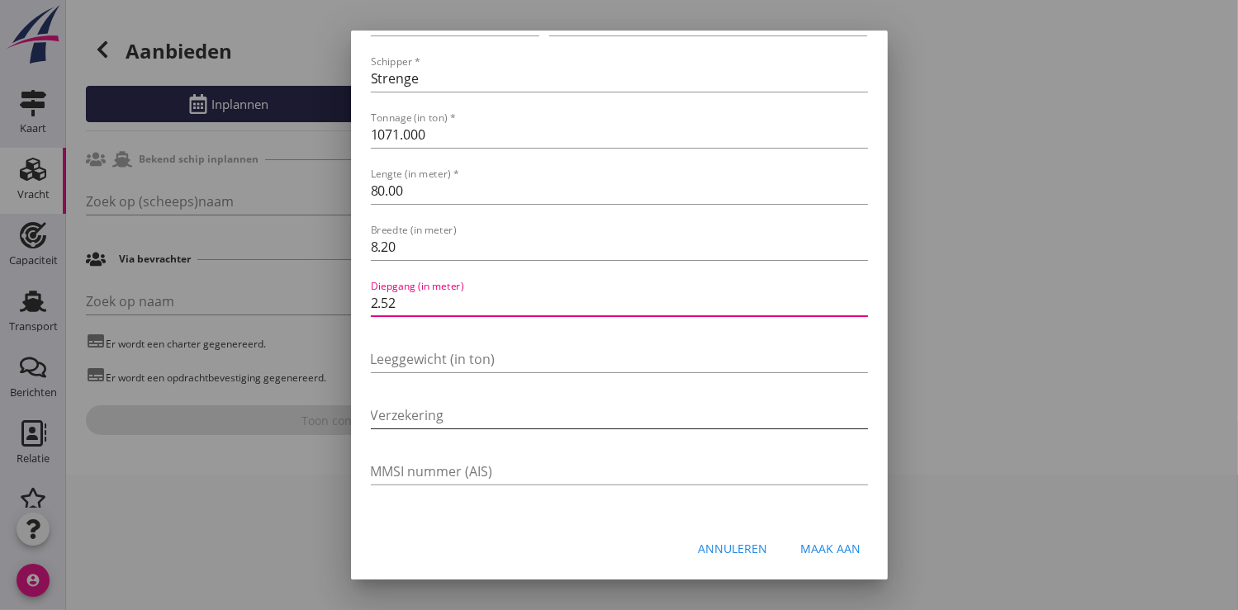
type input "2.52"
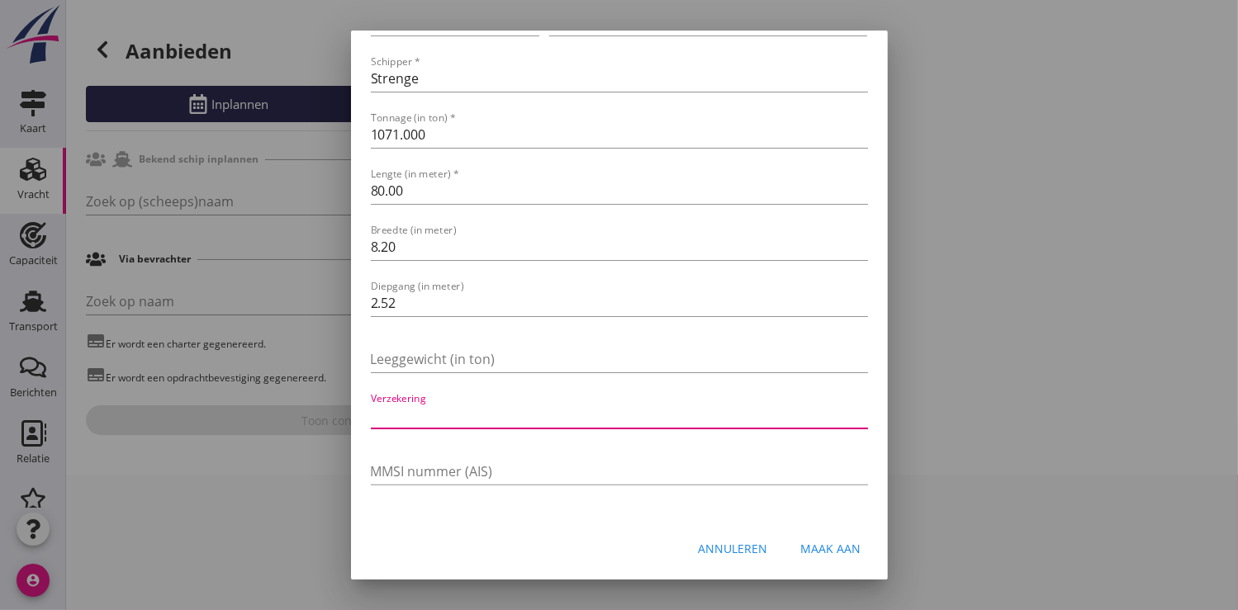
click at [422, 413] on input "Verzekering" at bounding box center [619, 415] width 497 height 26
type input "VSV"
click at [824, 547] on div "Maak aan" at bounding box center [831, 548] width 60 height 17
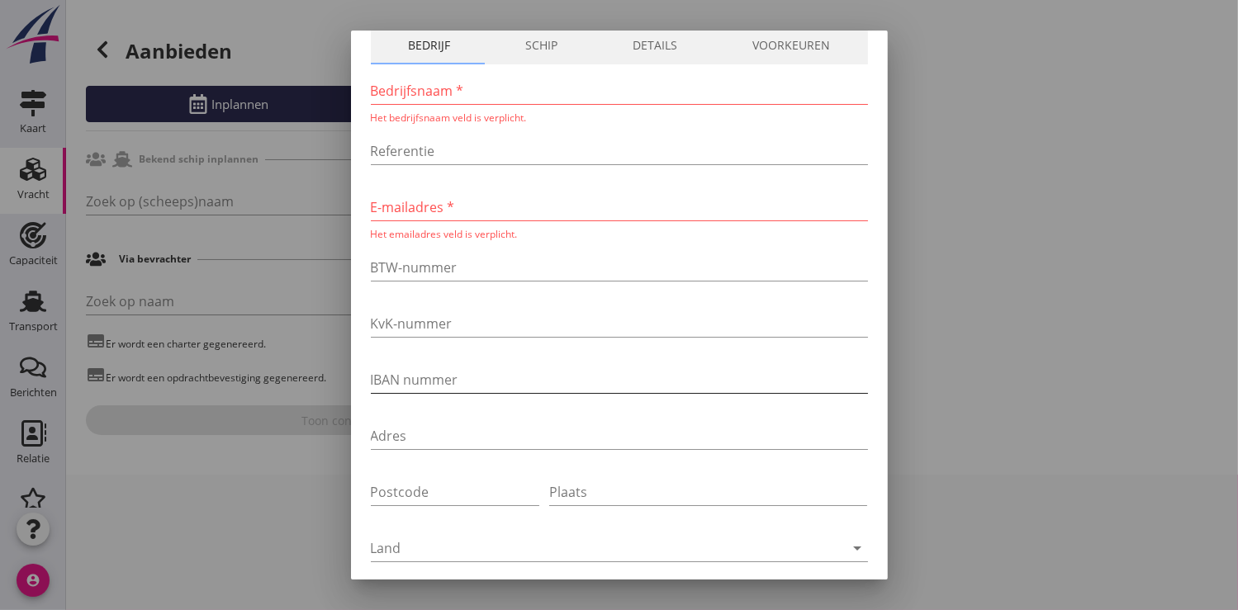
scroll to position [0, 0]
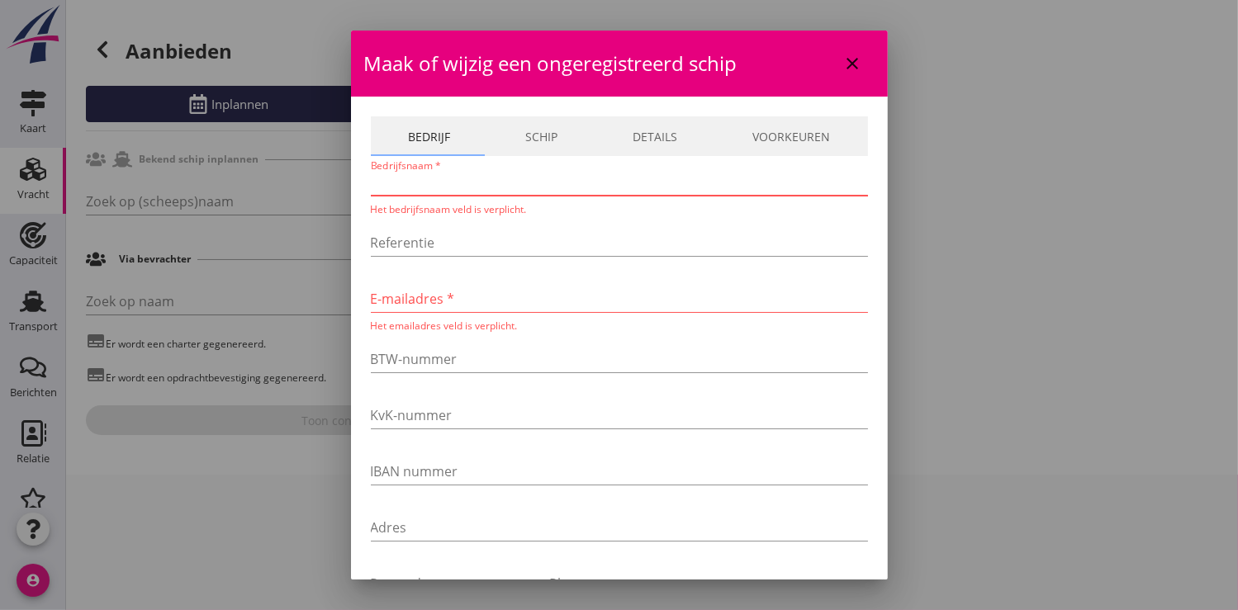
click at [412, 185] on input "Bedrijfsnaam *" at bounding box center [619, 182] width 497 height 26
type input "Deutsche Transport Genossenschaft"
type input "[EMAIL_ADDRESS][DOMAIN_NAME]"
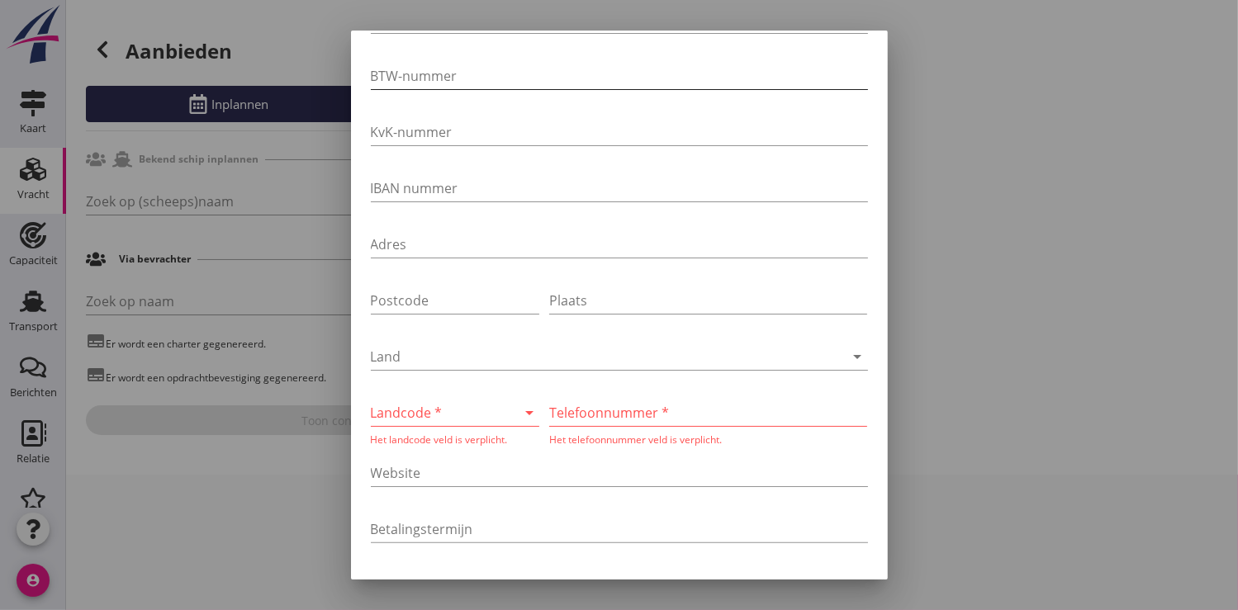
scroll to position [458, 0]
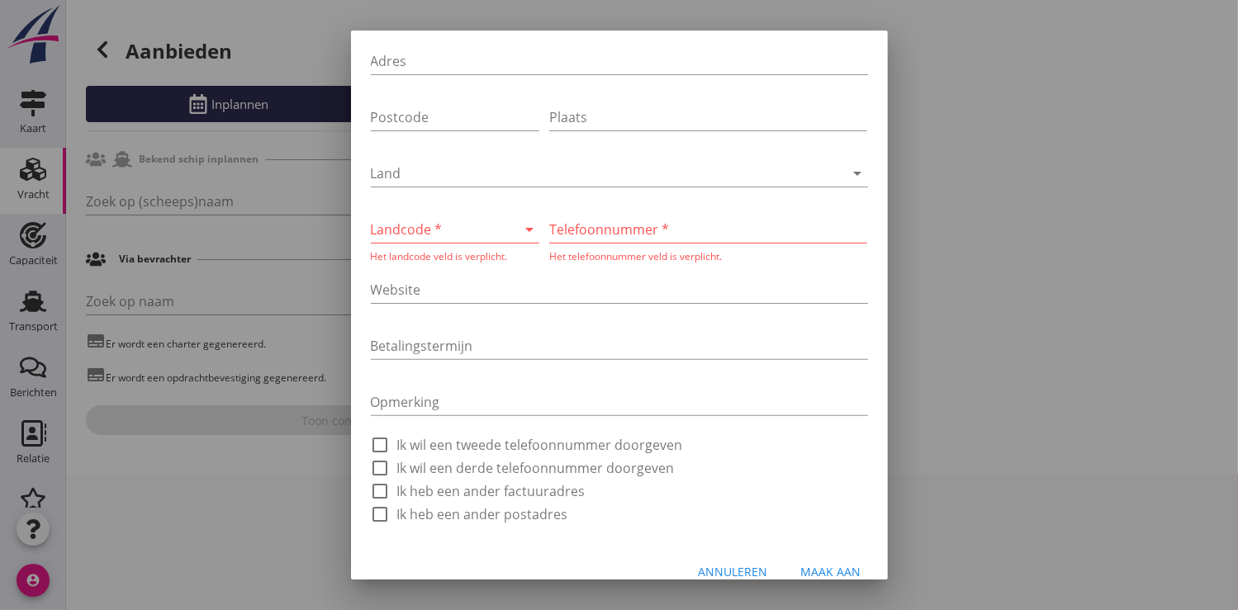
click at [420, 224] on div at bounding box center [432, 229] width 123 height 26
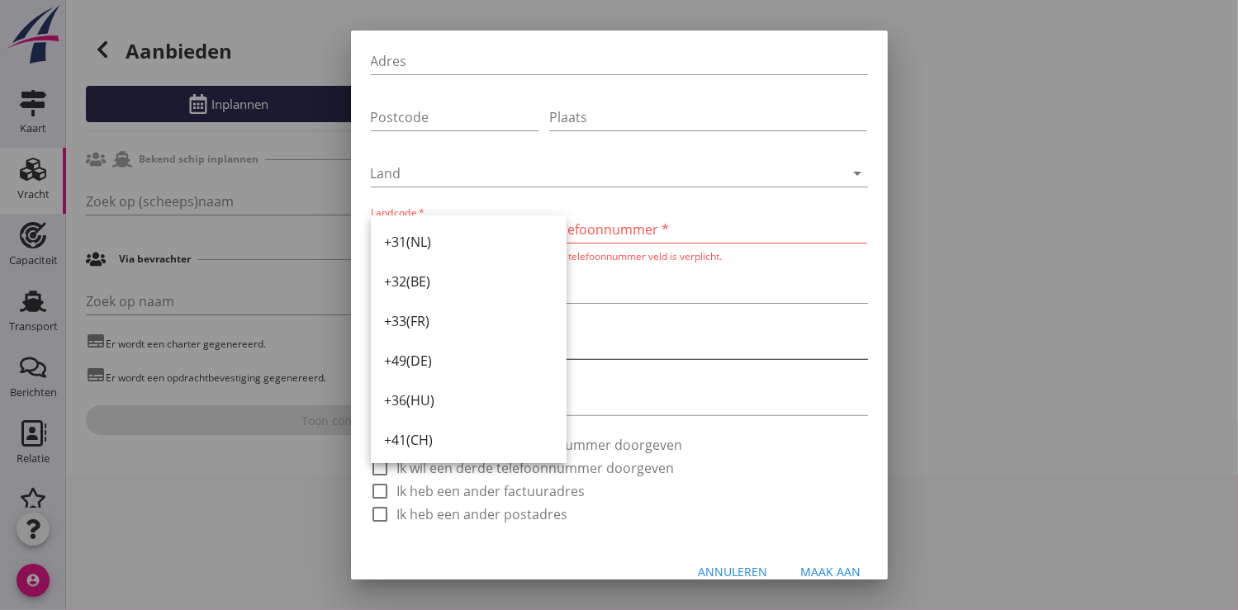
click at [417, 363] on div "+49(DE)" at bounding box center [468, 361] width 169 height 20
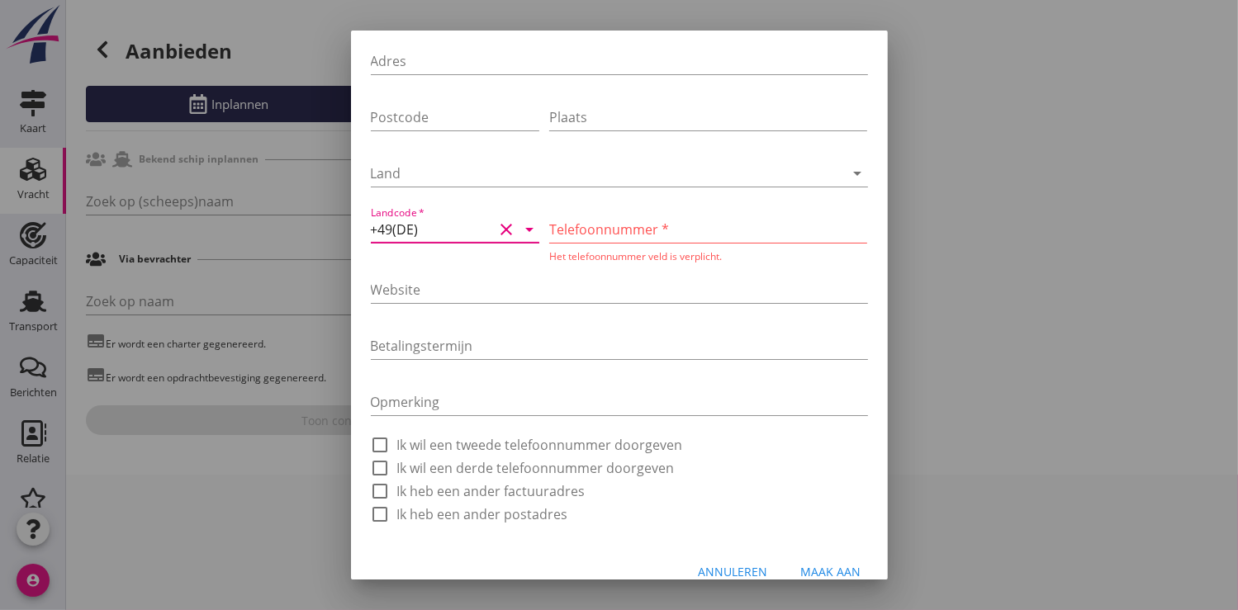
click at [572, 229] on input "Telefoonnummer *" at bounding box center [708, 229] width 318 height 26
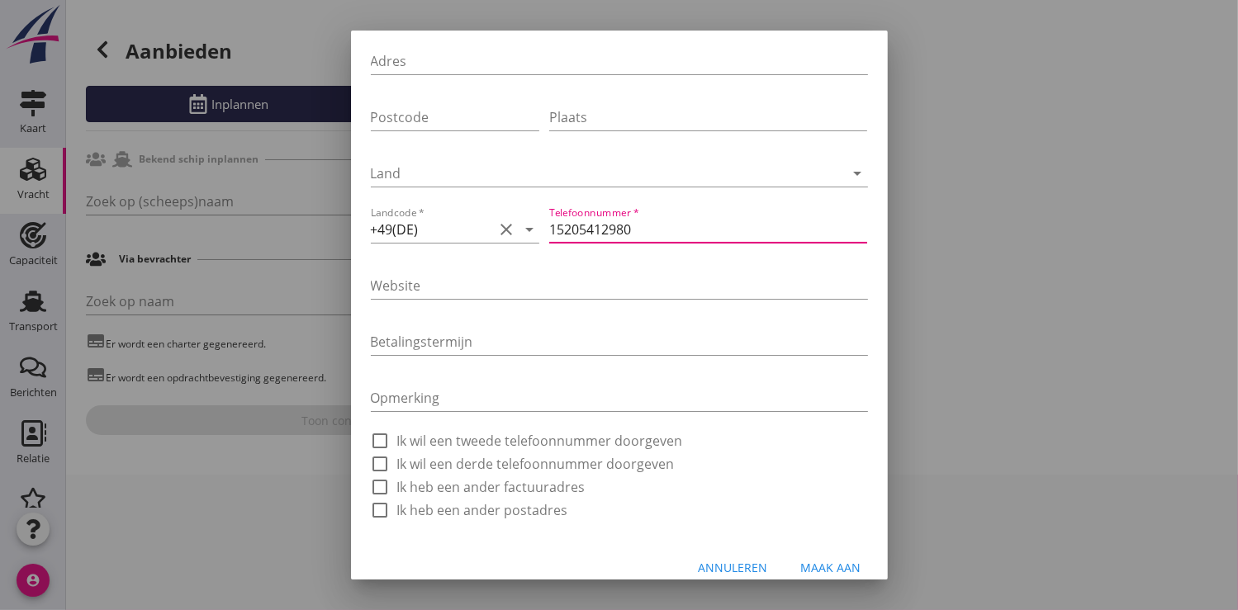
type input "15205412980"
click at [839, 568] on div "Maak aan" at bounding box center [831, 567] width 60 height 17
type input "Sachsenhagen"
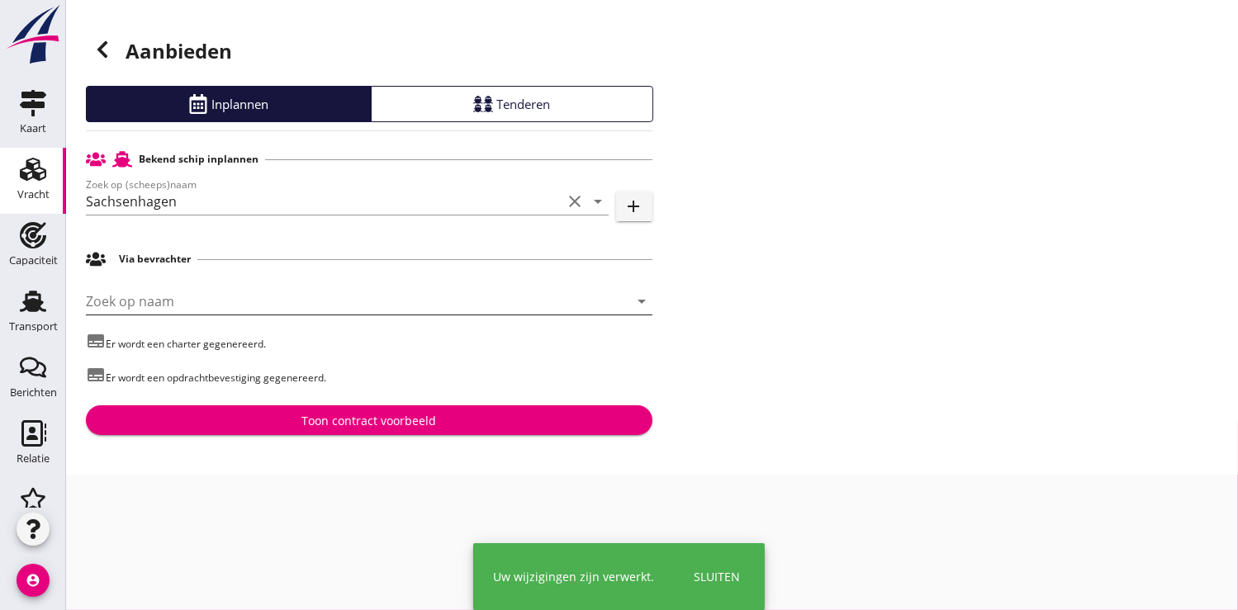
click at [159, 293] on input "Zoek op naam" at bounding box center [346, 301] width 520 height 26
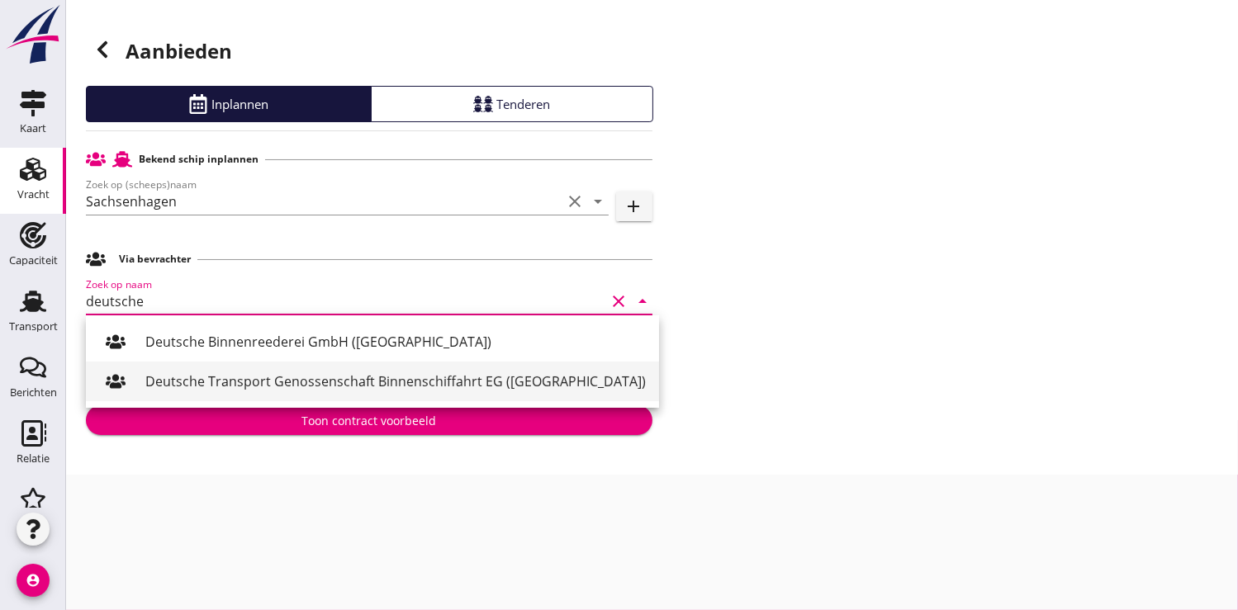
click at [255, 382] on div "Deutsche Transport Genossenschaft Binnenschiffahrt EG ([GEOGRAPHIC_DATA])" at bounding box center [395, 382] width 501 height 20
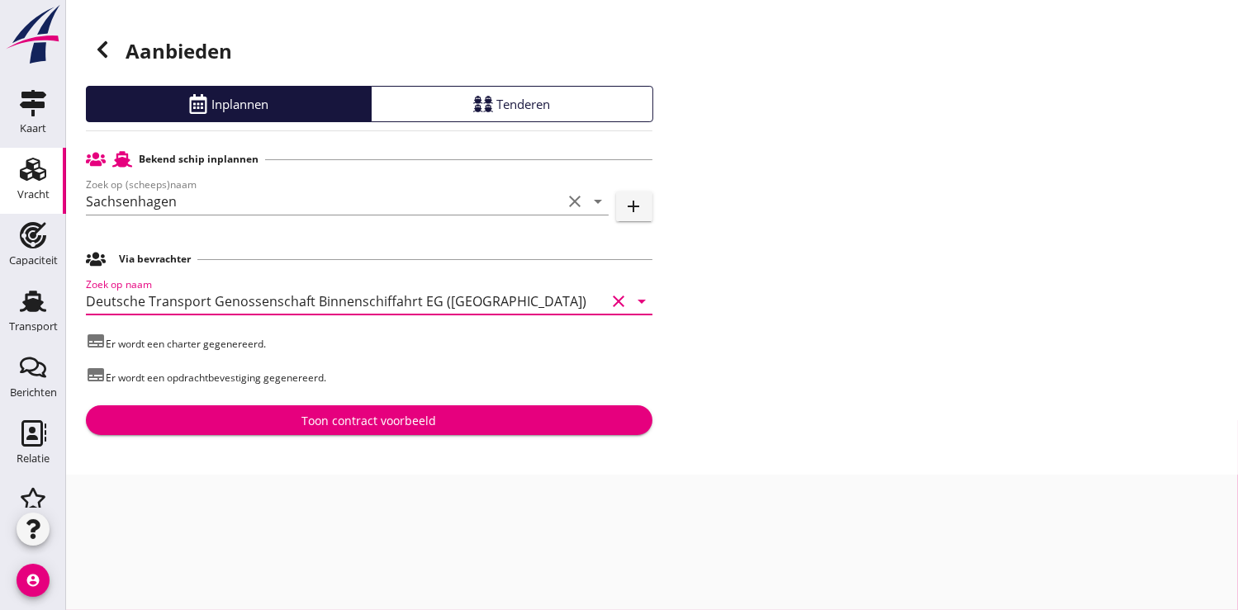
type input "Deutsche Transport Genossenschaft Binnenschiffahrt EG ([GEOGRAPHIC_DATA])"
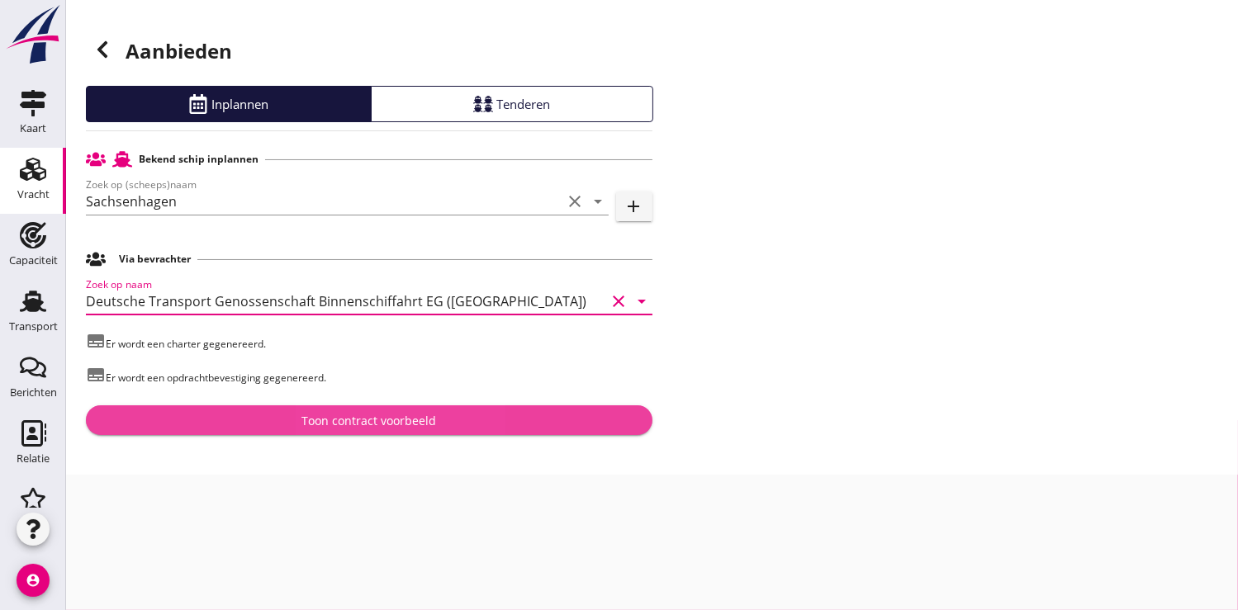
click at [288, 415] on div "Toon contract voorbeeld" at bounding box center [369, 420] width 540 height 17
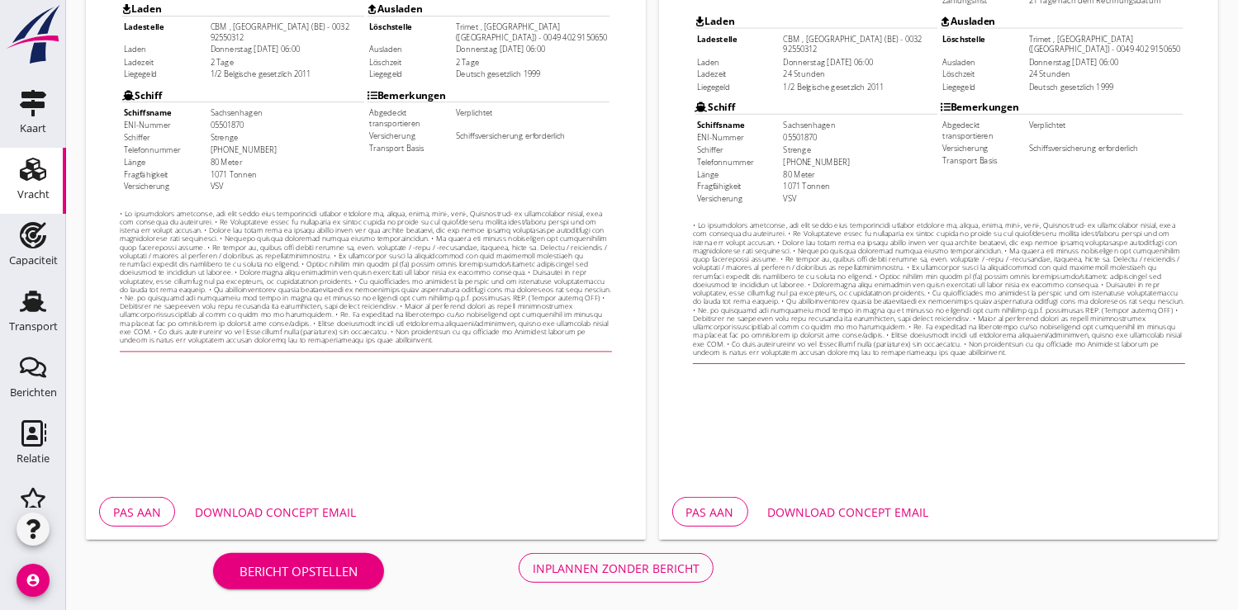
scroll to position [476, 0]
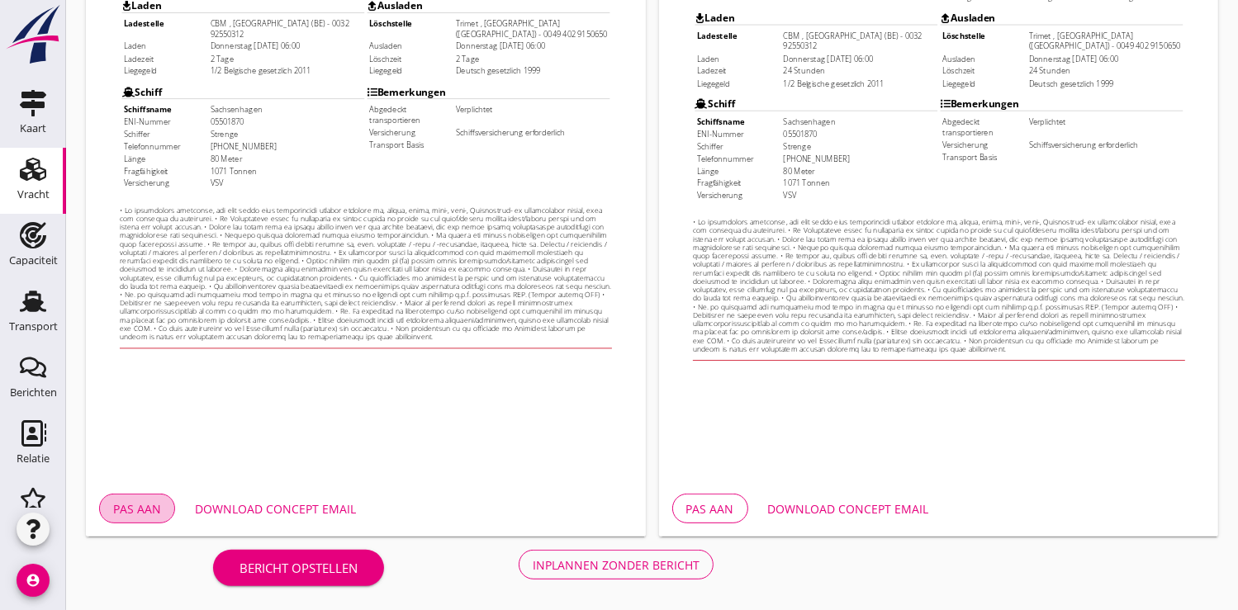
click at [114, 503] on div "Pas aan" at bounding box center [137, 509] width 48 height 17
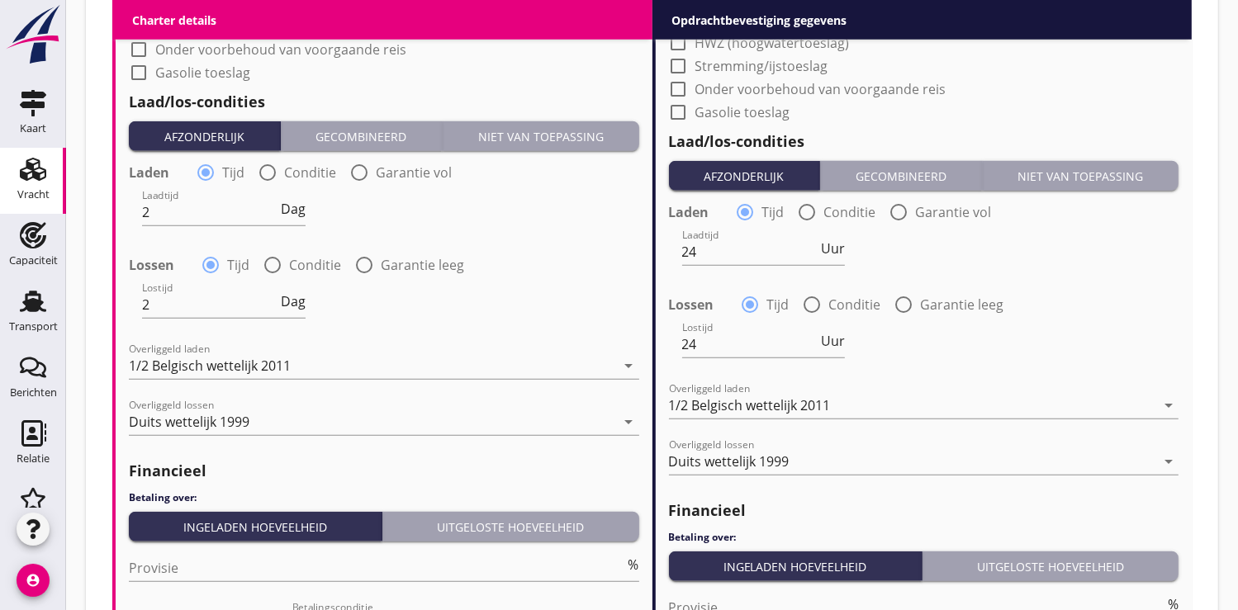
scroll to position [1835, 0]
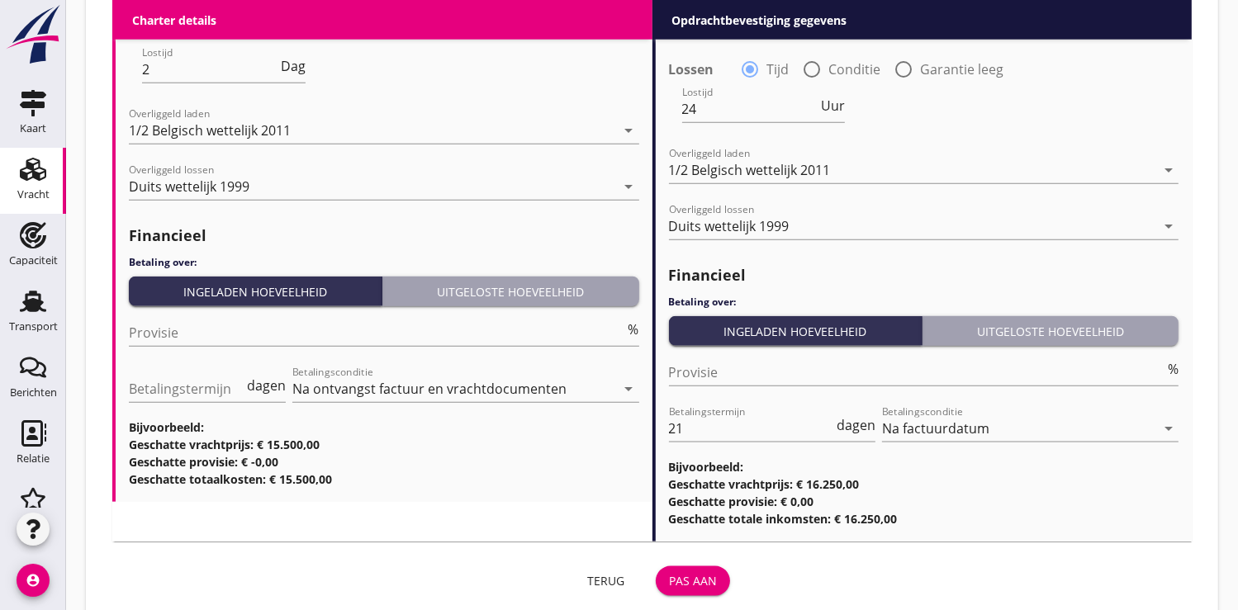
click at [698, 577] on div "Pas aan" at bounding box center [693, 580] width 48 height 17
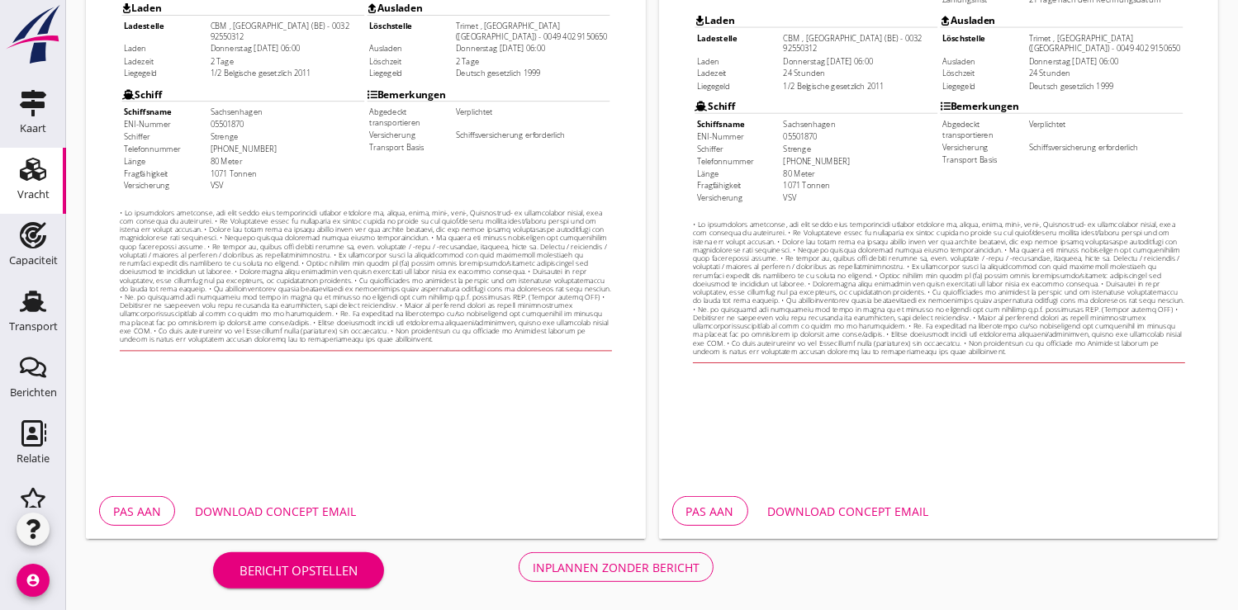
scroll to position [476, 0]
click at [257, 506] on div "Download concept email" at bounding box center [275, 509] width 161 height 17
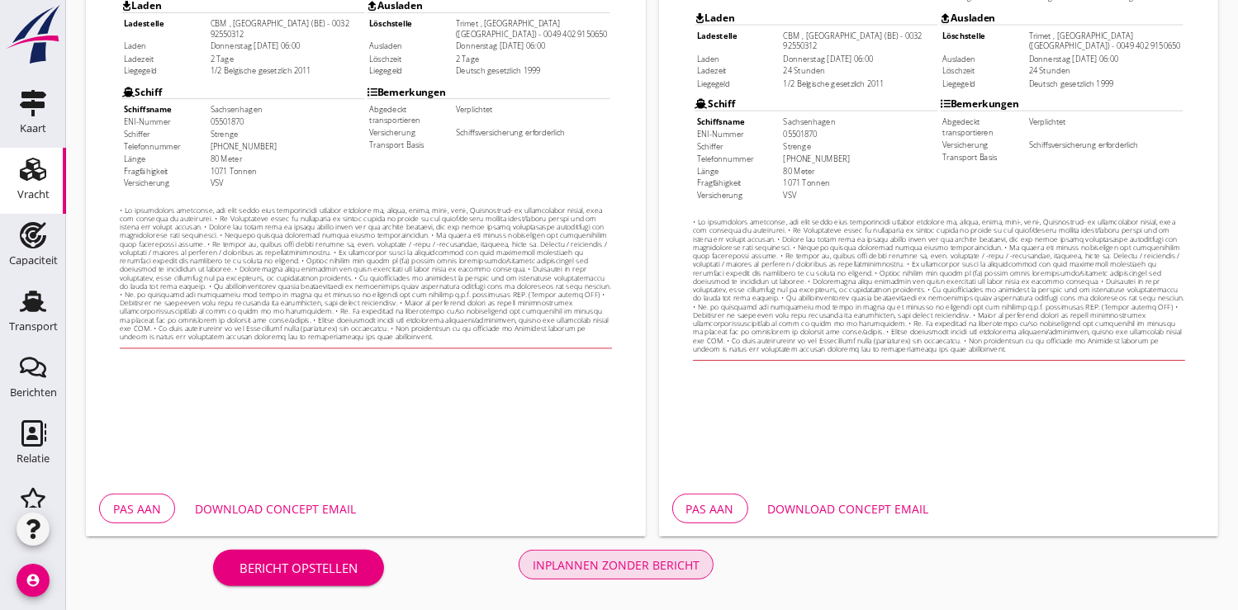
click at [600, 563] on div "Inplannen zonder bericht" at bounding box center [616, 565] width 167 height 17
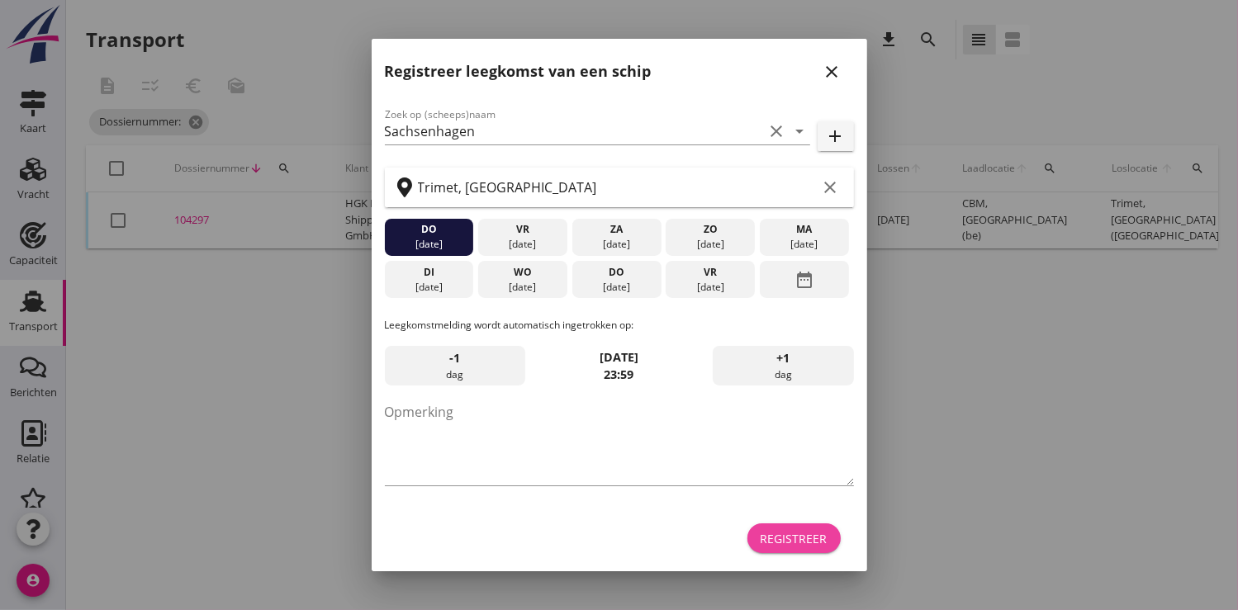
click at [814, 538] on div "Registreer" at bounding box center [794, 538] width 67 height 17
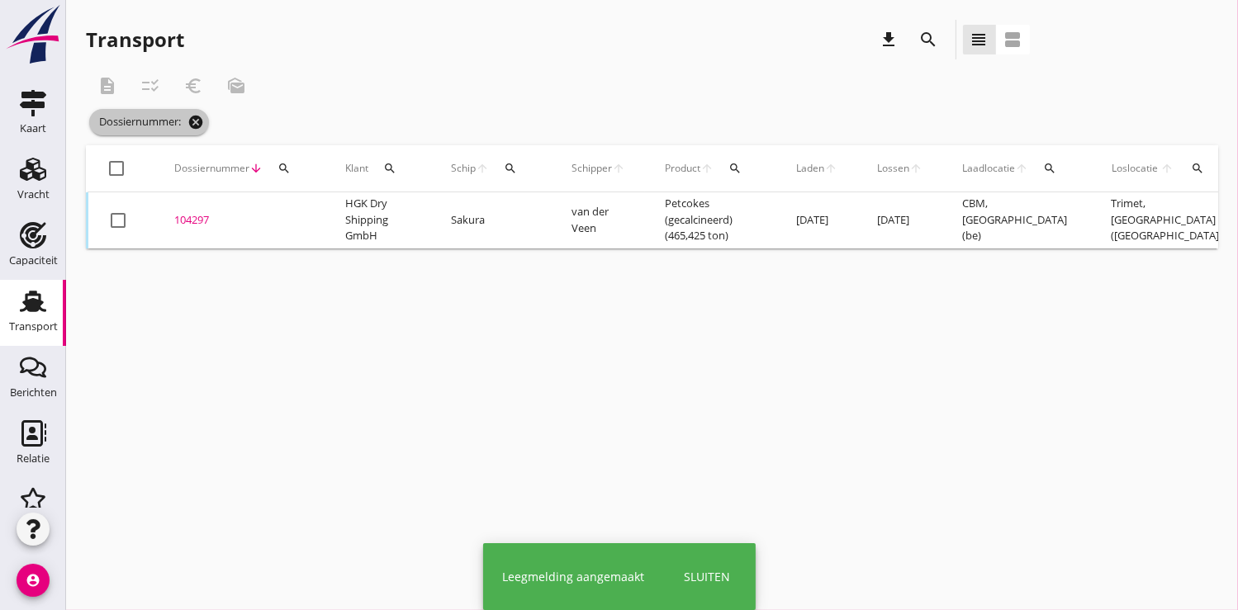
click at [199, 126] on icon "cancel" at bounding box center [195, 122] width 17 height 17
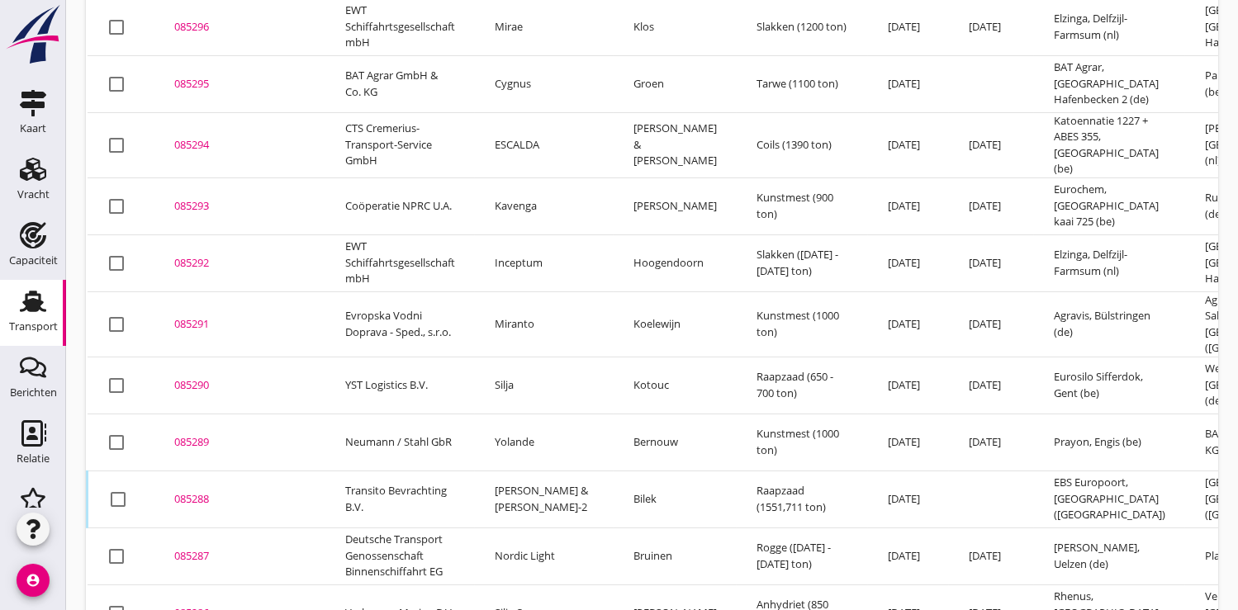
scroll to position [434, 0]
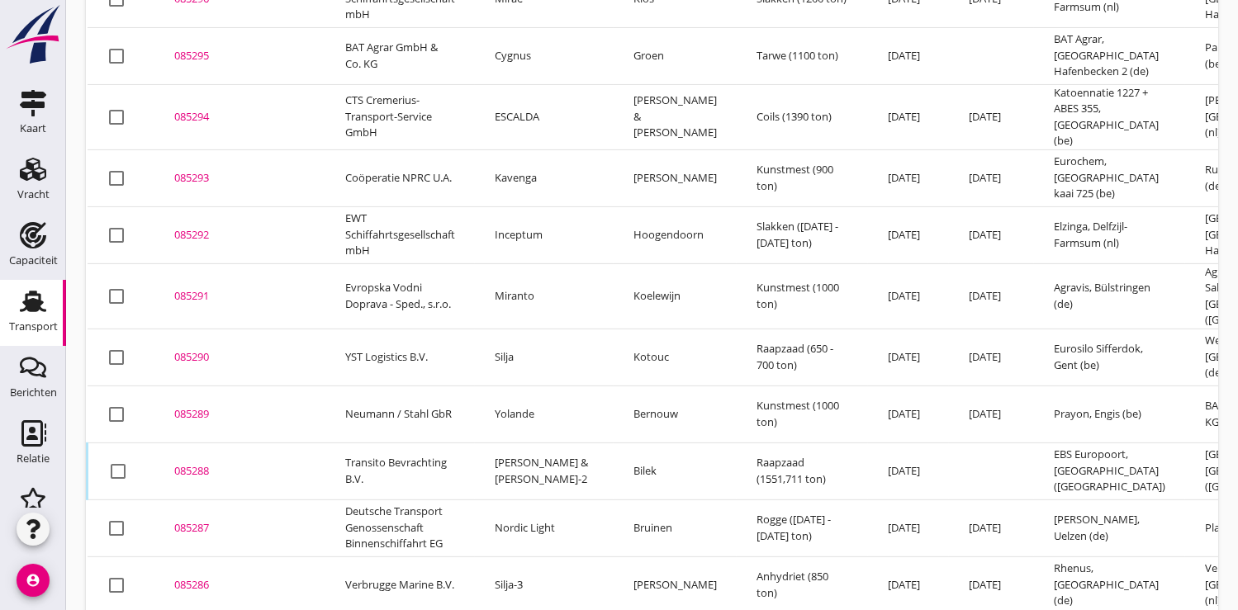
click at [183, 463] on div "085288" at bounding box center [239, 471] width 131 height 17
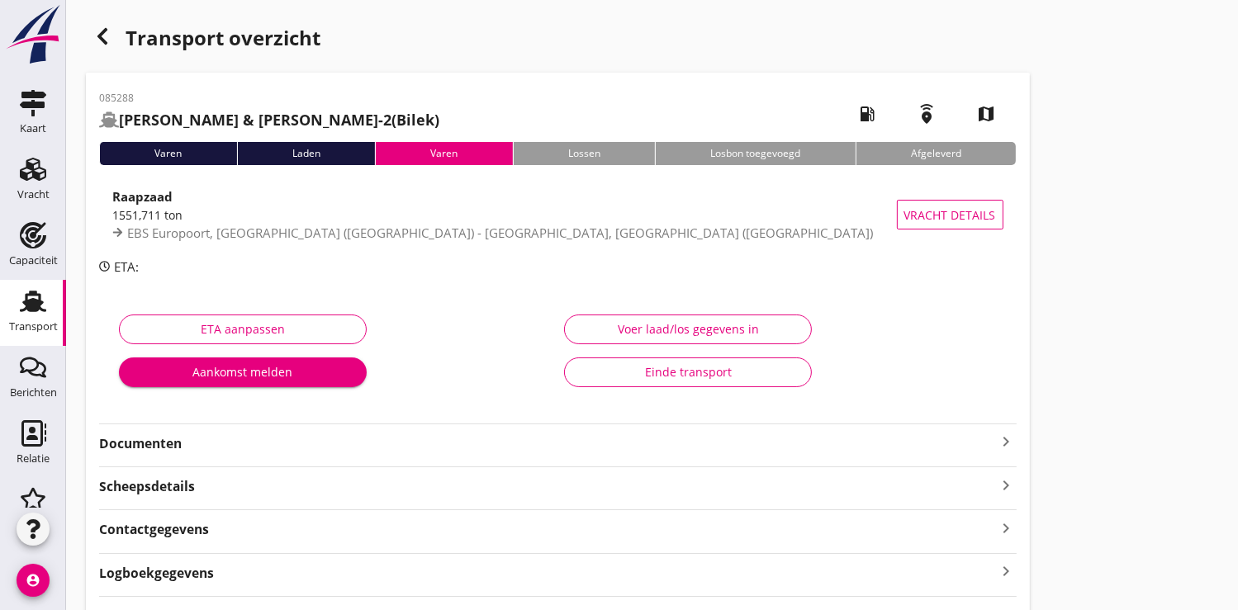
scroll to position [91, 0]
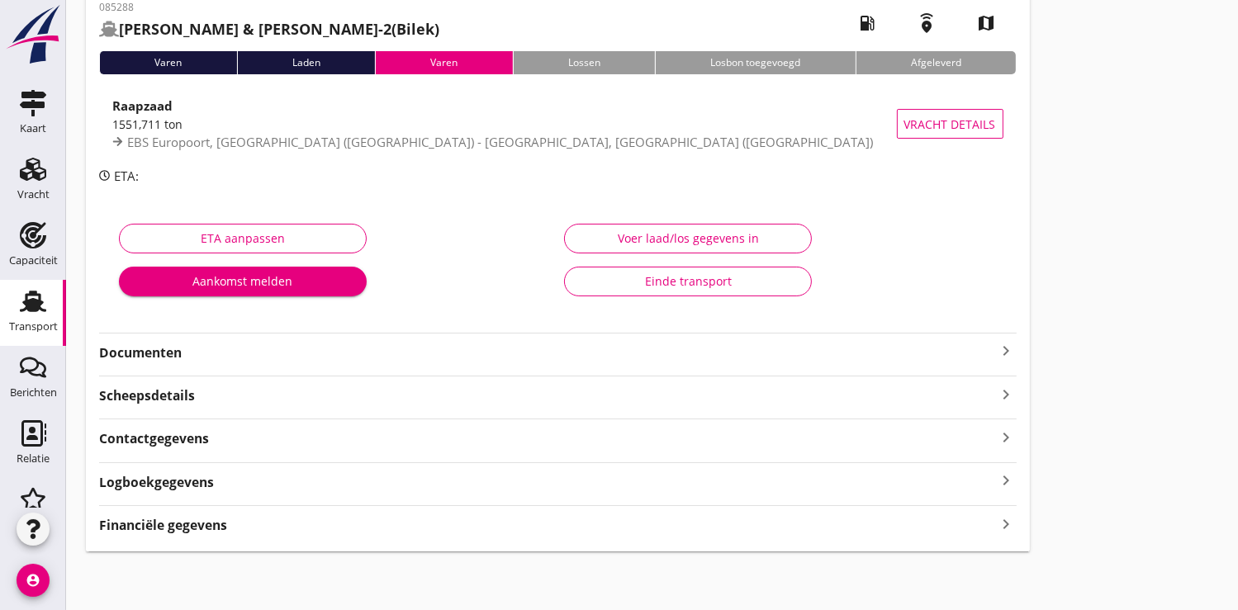
click at [137, 347] on strong "Documenten" at bounding box center [548, 353] width 898 height 19
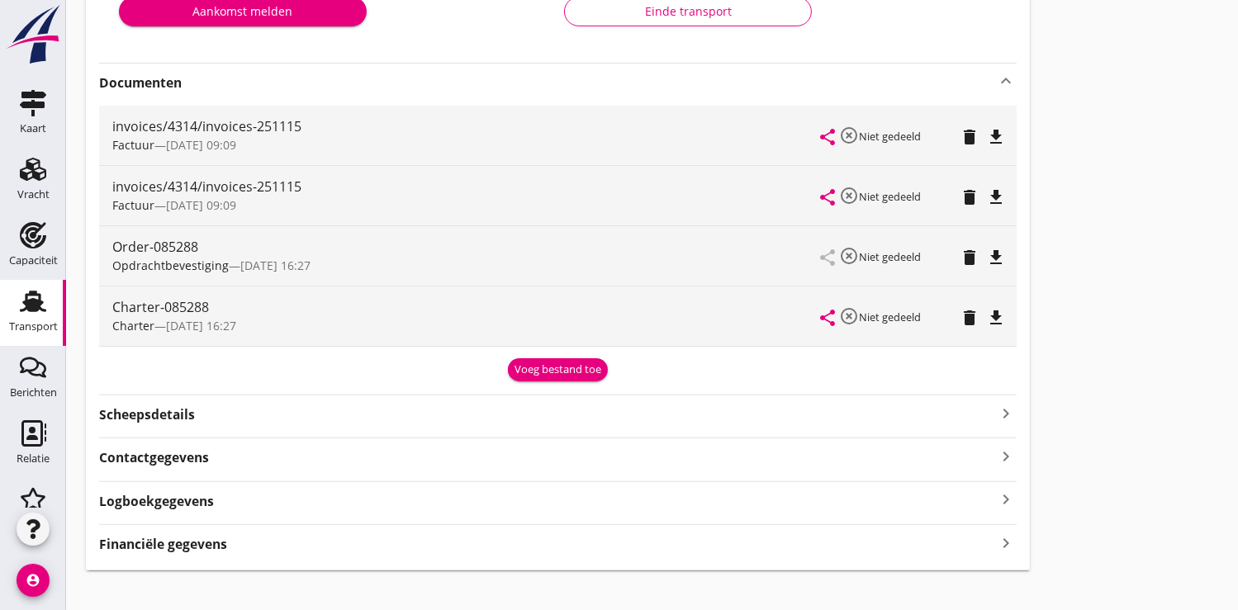
scroll to position [366, 0]
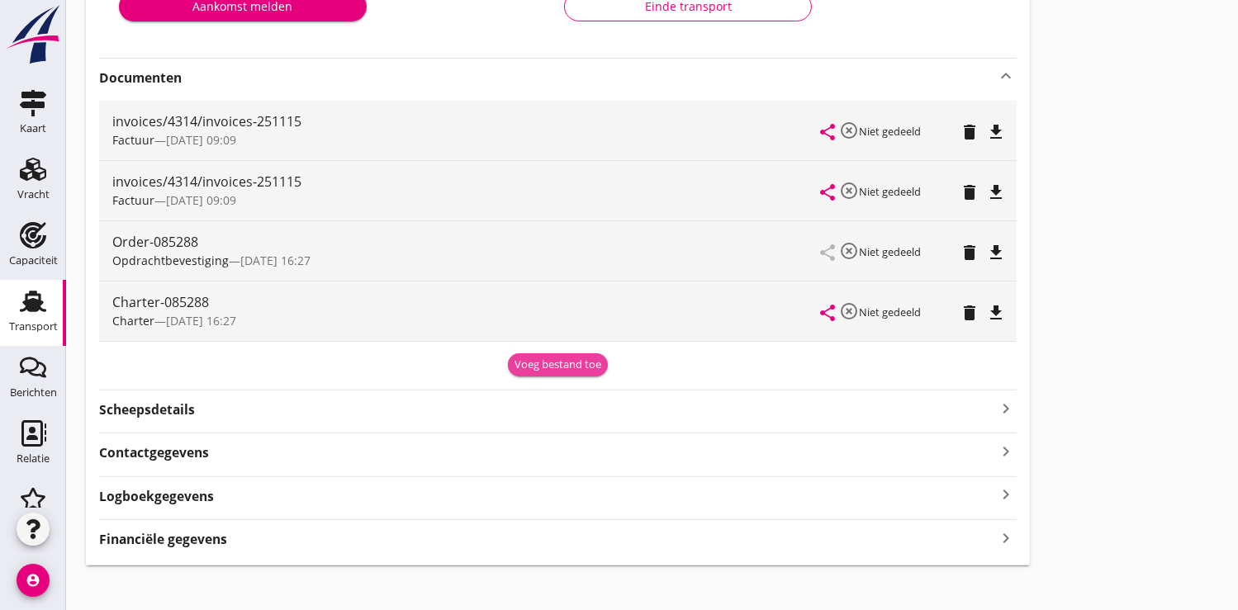
click at [558, 358] on div "Voeg bestand toe" at bounding box center [558, 365] width 87 height 17
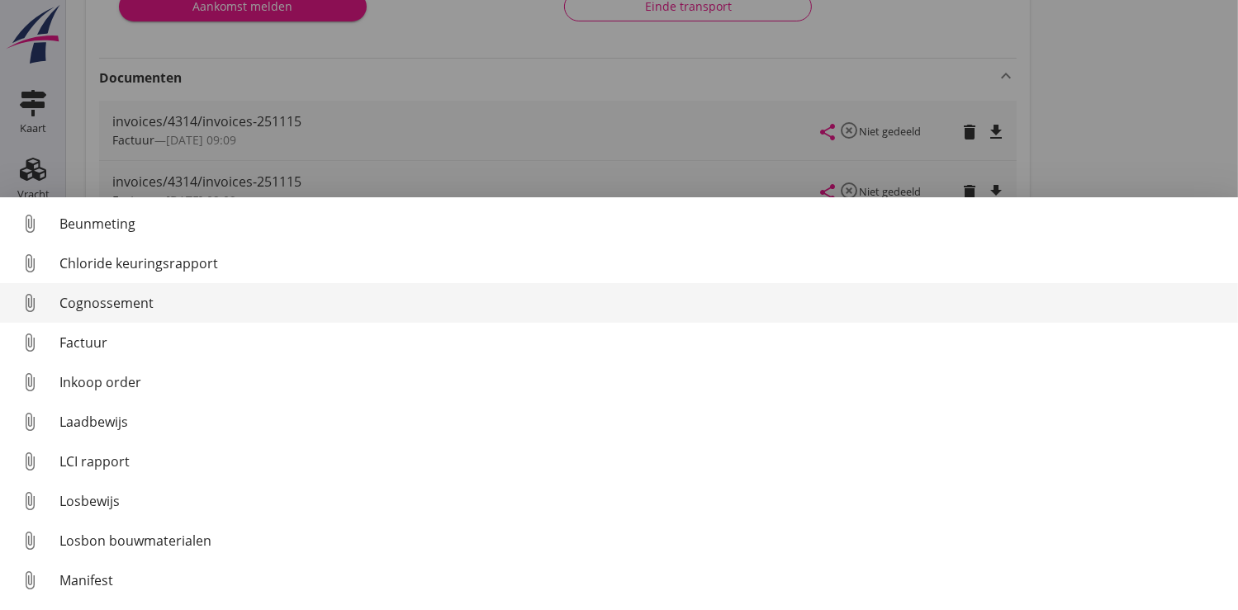
click at [119, 293] on div "Cognossement" at bounding box center [641, 303] width 1165 height 20
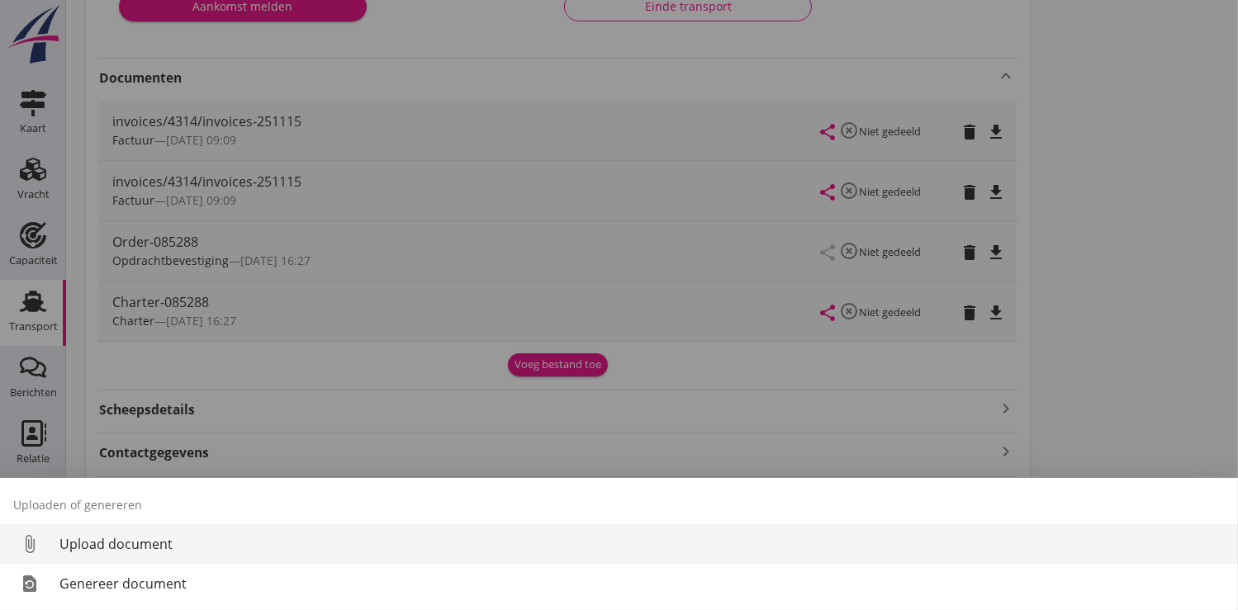
click at [133, 539] on div "Upload document" at bounding box center [641, 544] width 1165 height 20
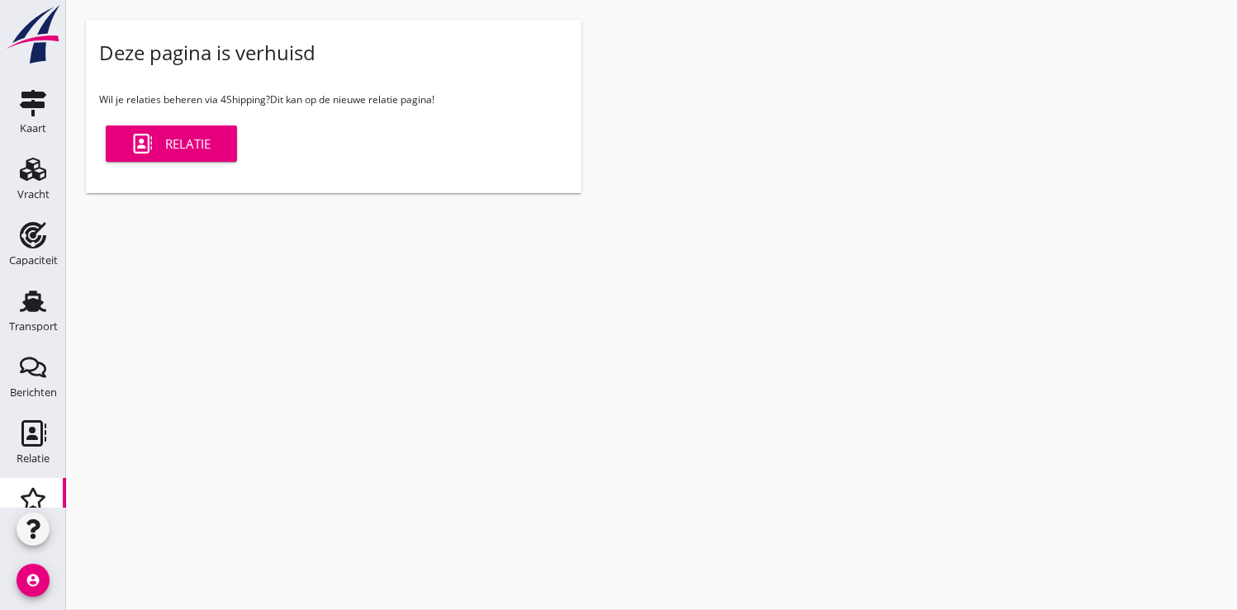
scroll to position [171, 0]
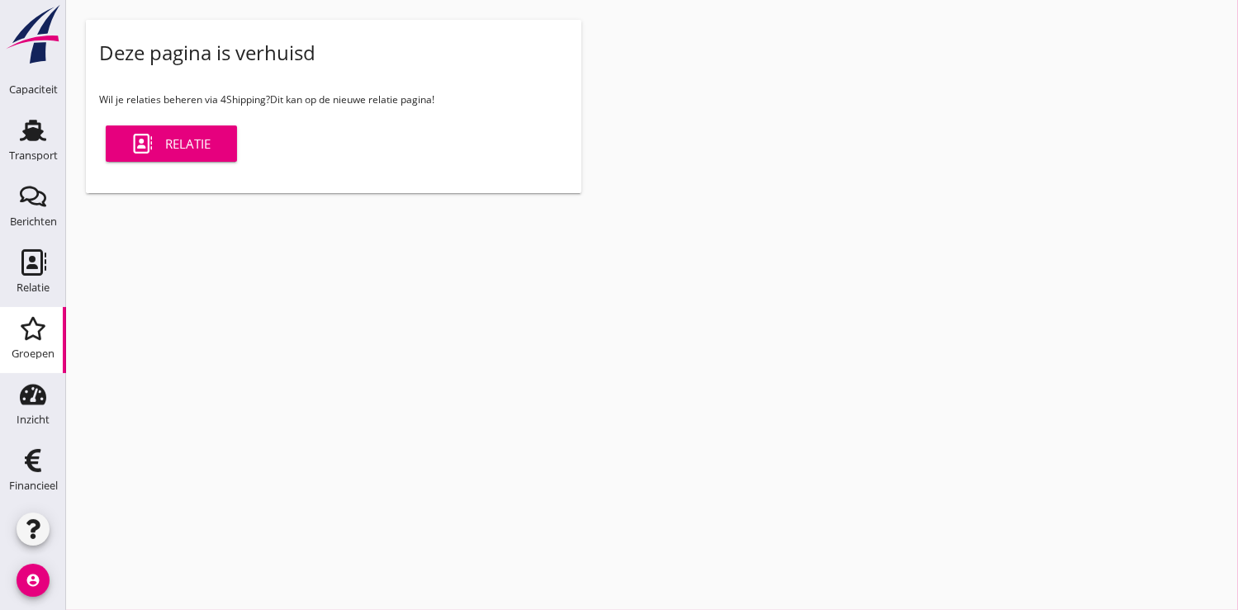
click at [201, 140] on div "Relatie" at bounding box center [171, 144] width 78 height 20
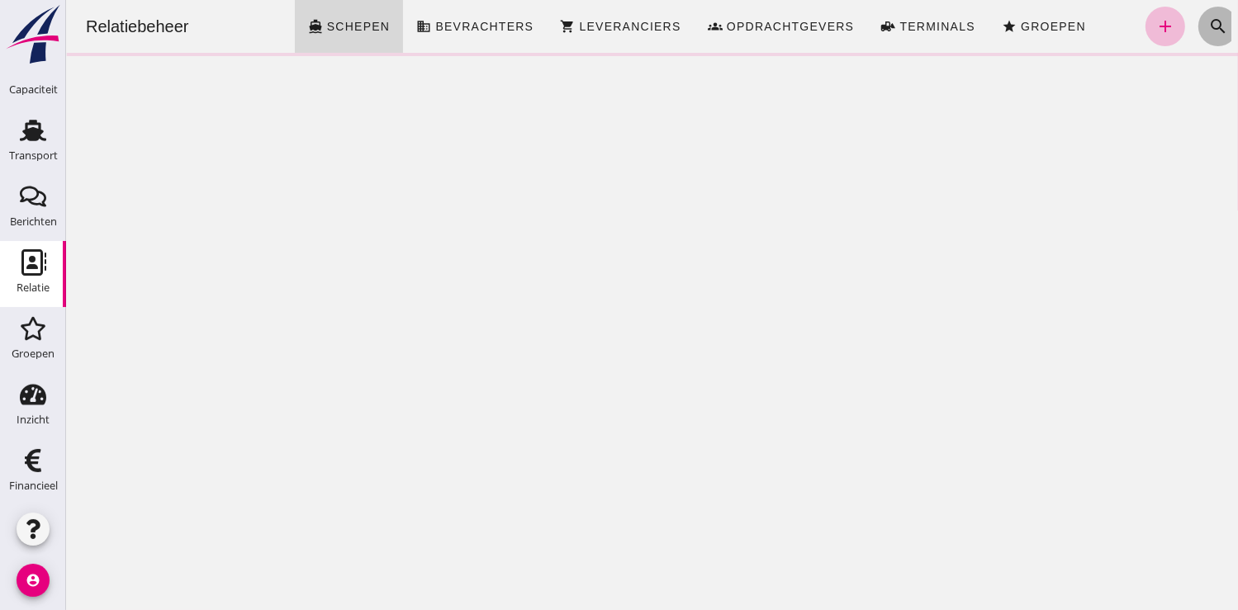
click at [1208, 24] on icon "search" at bounding box center [1218, 27] width 20 height 20
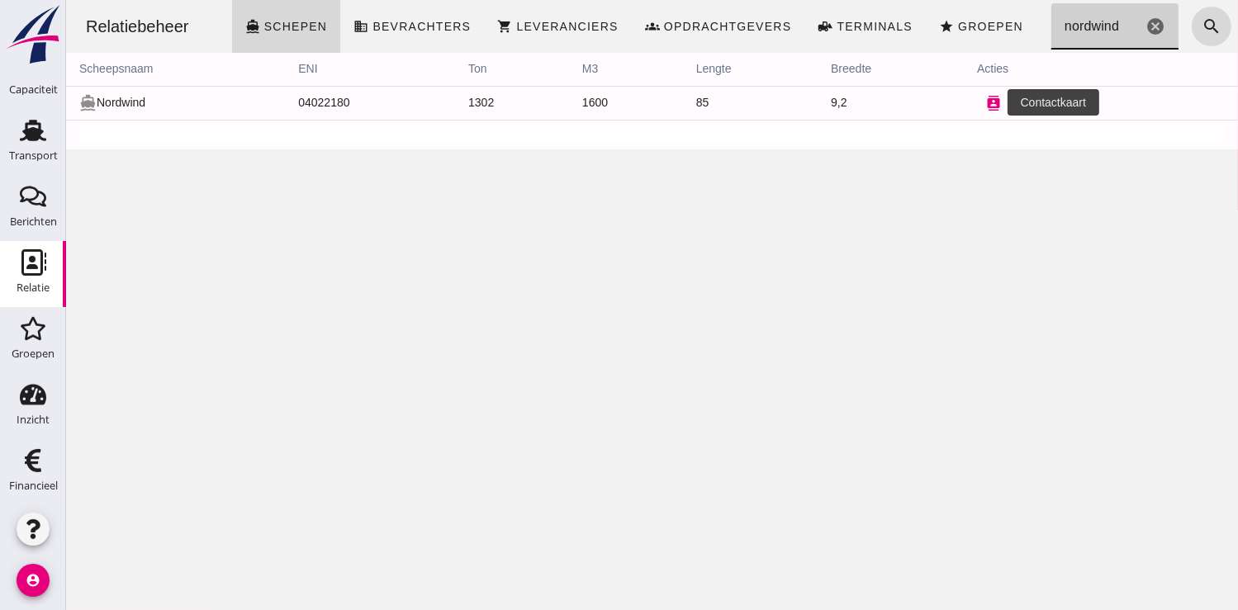
type input "nordwind"
click at [985, 97] on icon "contacts" at bounding box center [992, 103] width 15 height 15
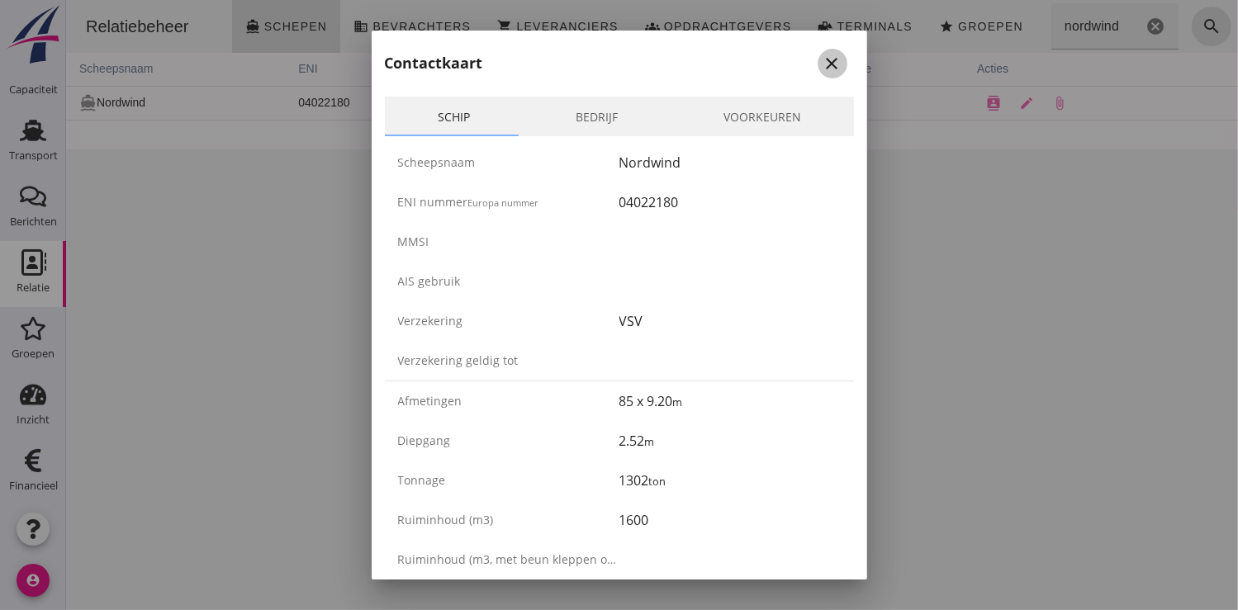
click at [823, 64] on icon "close" at bounding box center [833, 64] width 20 height 20
